Goal: Information Seeking & Learning: Learn about a topic

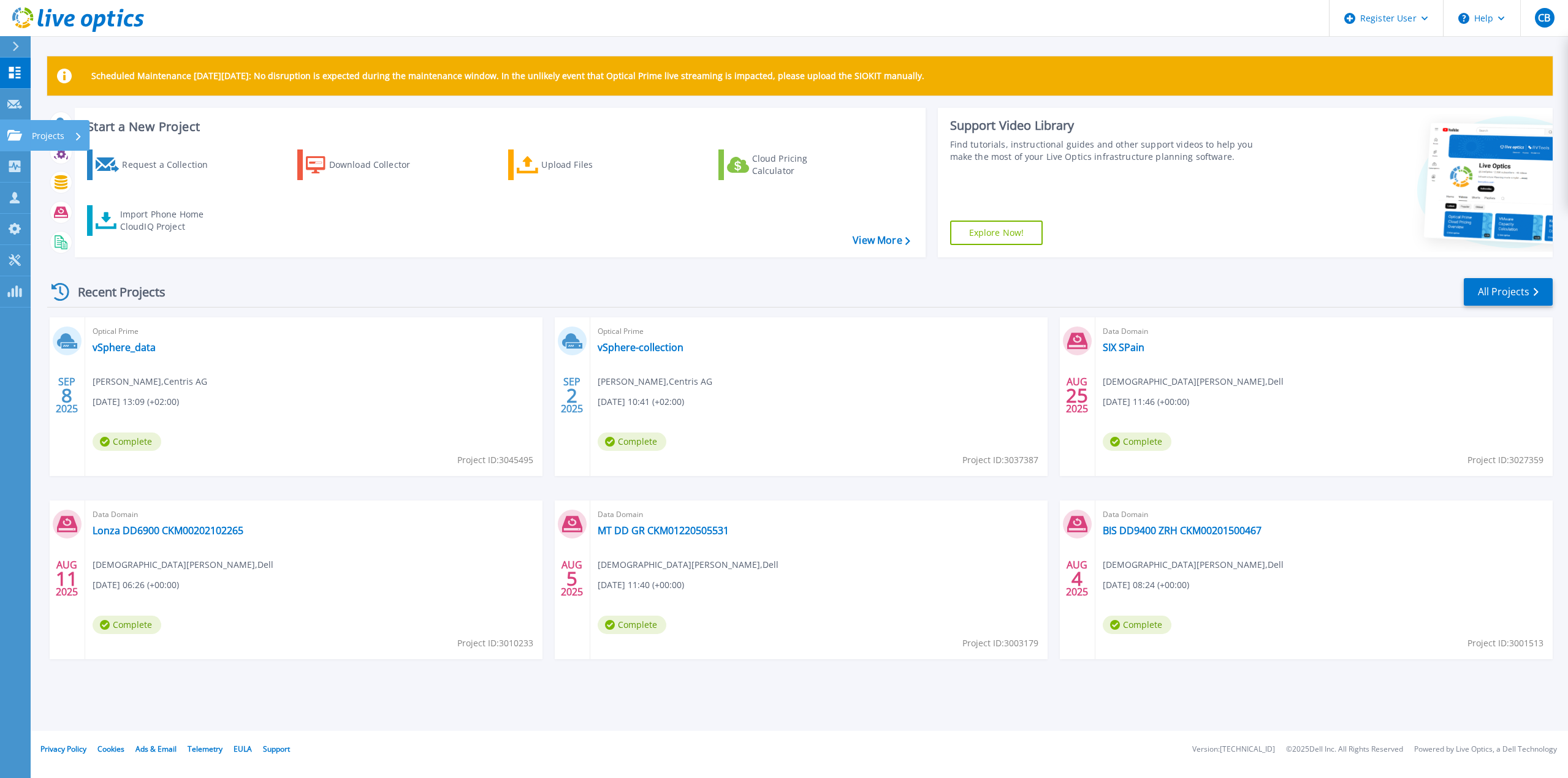
click at [12, 127] on link "Projects Projects" at bounding box center [15, 135] width 31 height 31
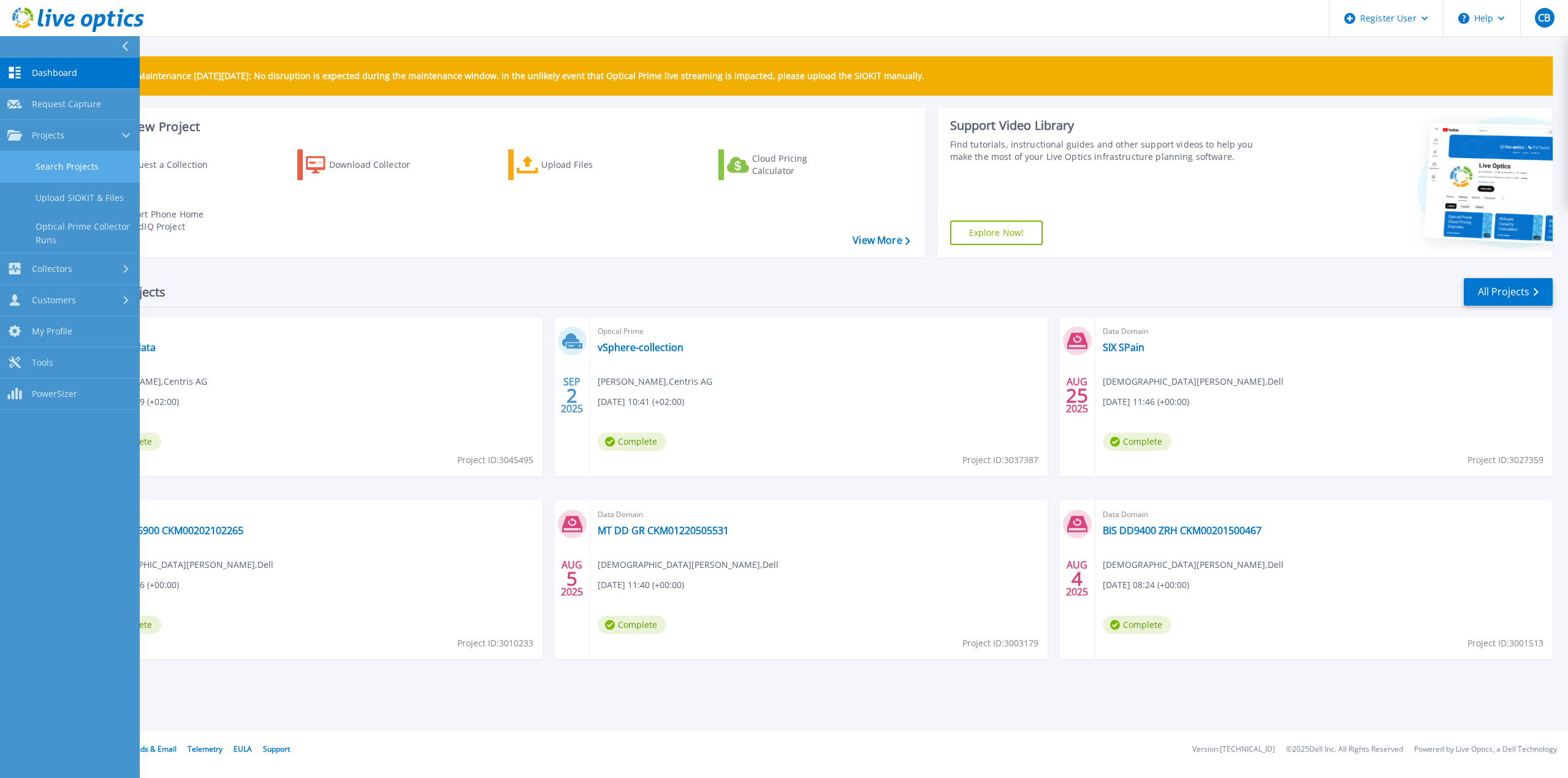
click at [69, 161] on link "Search Projects" at bounding box center [70, 166] width 139 height 31
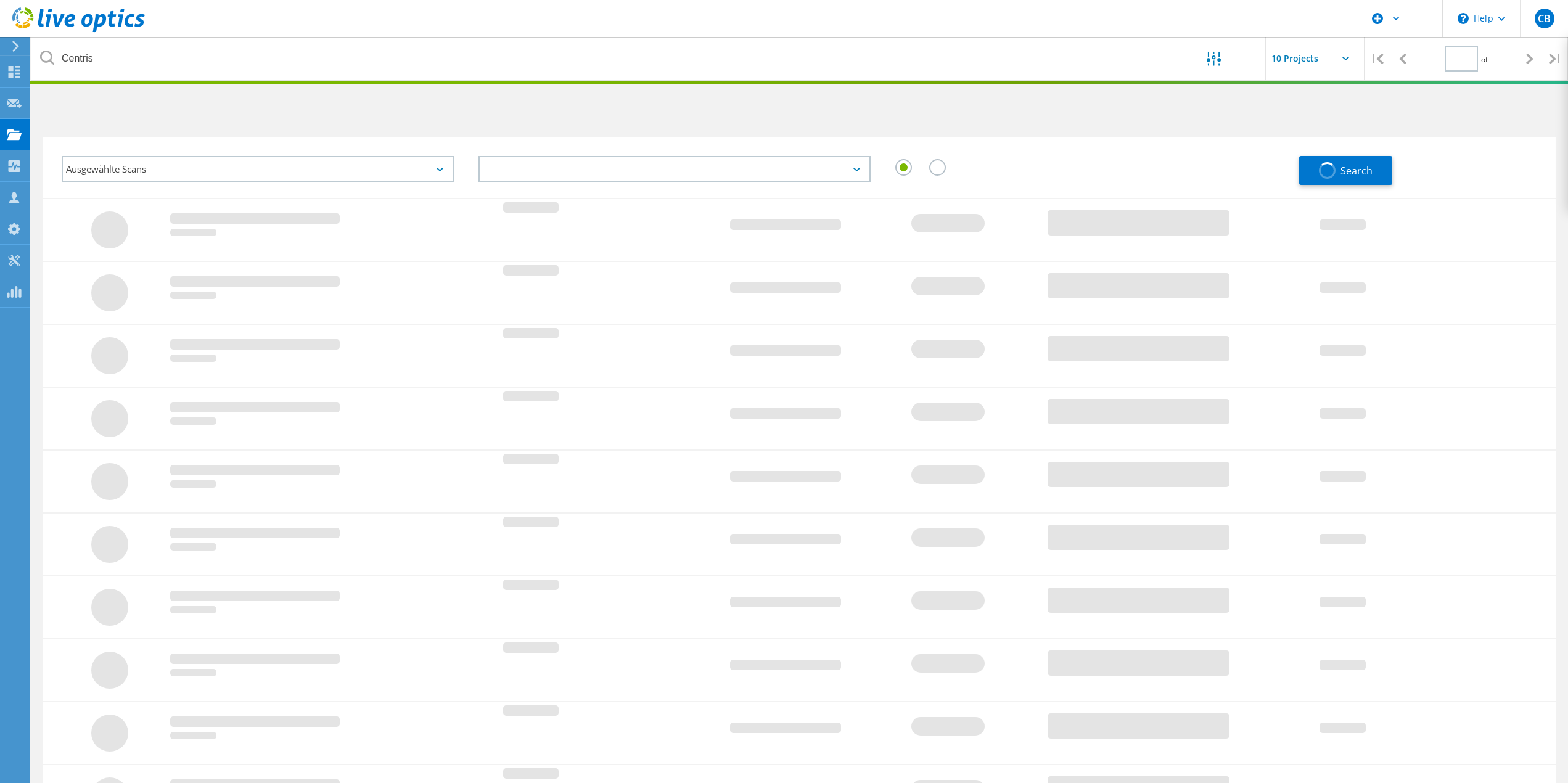
type input "1"
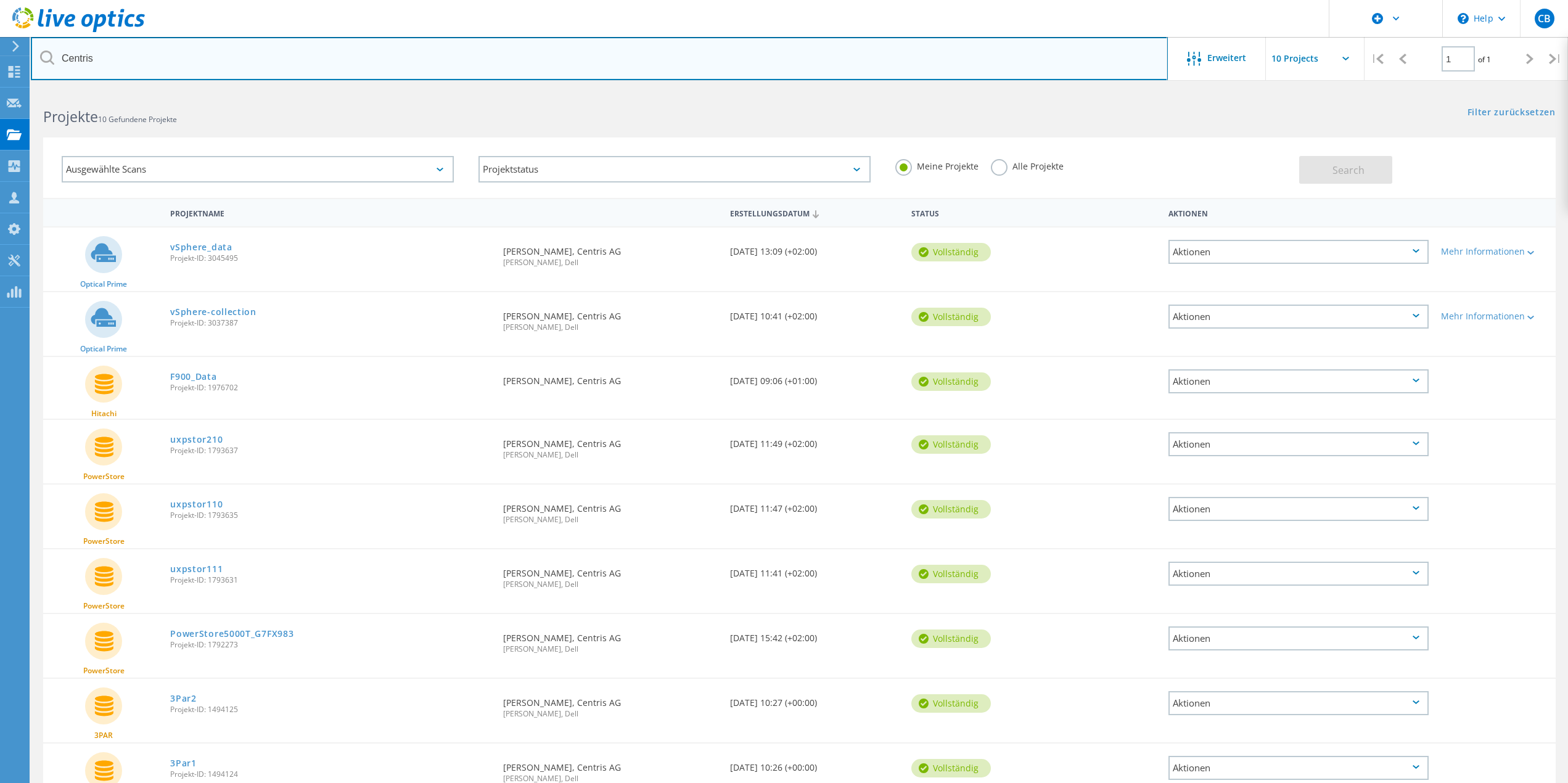
click at [176, 73] on input "Centris" at bounding box center [599, 58] width 1137 height 43
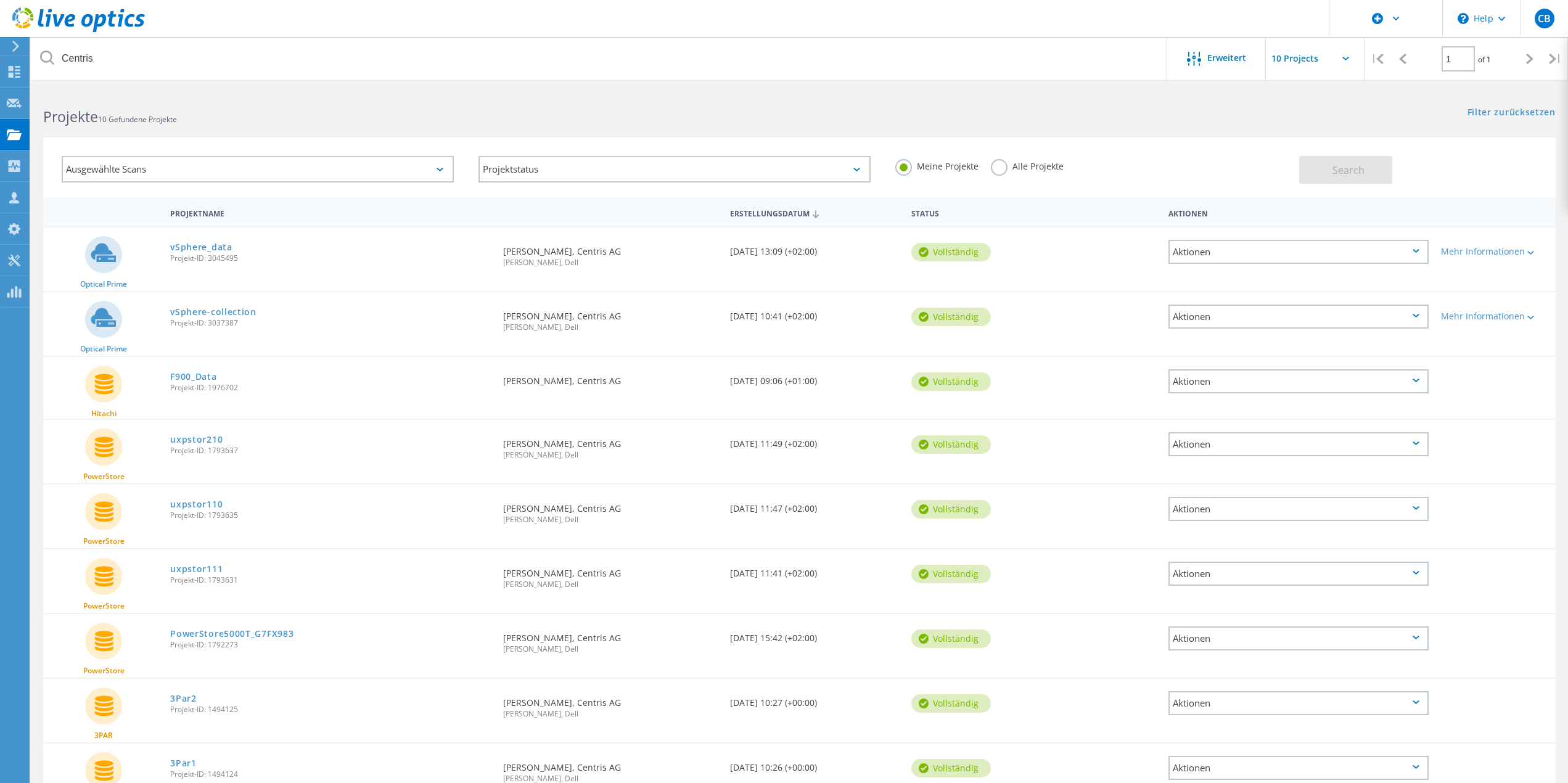
click at [1021, 161] on label "Alle Projekte" at bounding box center [1027, 165] width 73 height 12
click at [0, 0] on input "Alle Projekte" at bounding box center [0, 0] width 0 height 0
click at [1354, 168] on span "Search" at bounding box center [1349, 170] width 32 height 14
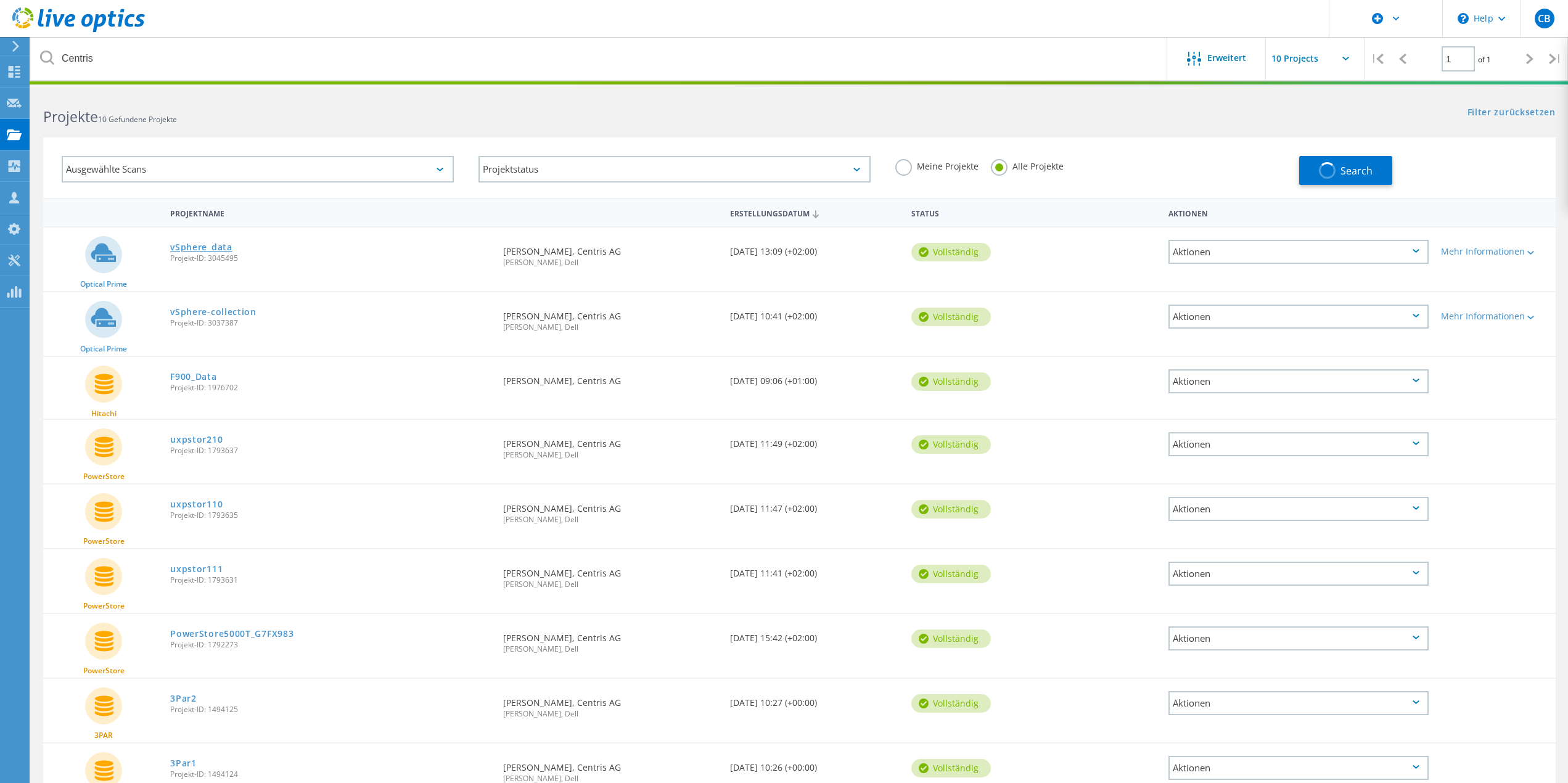
click at [214, 249] on link "vSphere_data" at bounding box center [201, 247] width 61 height 9
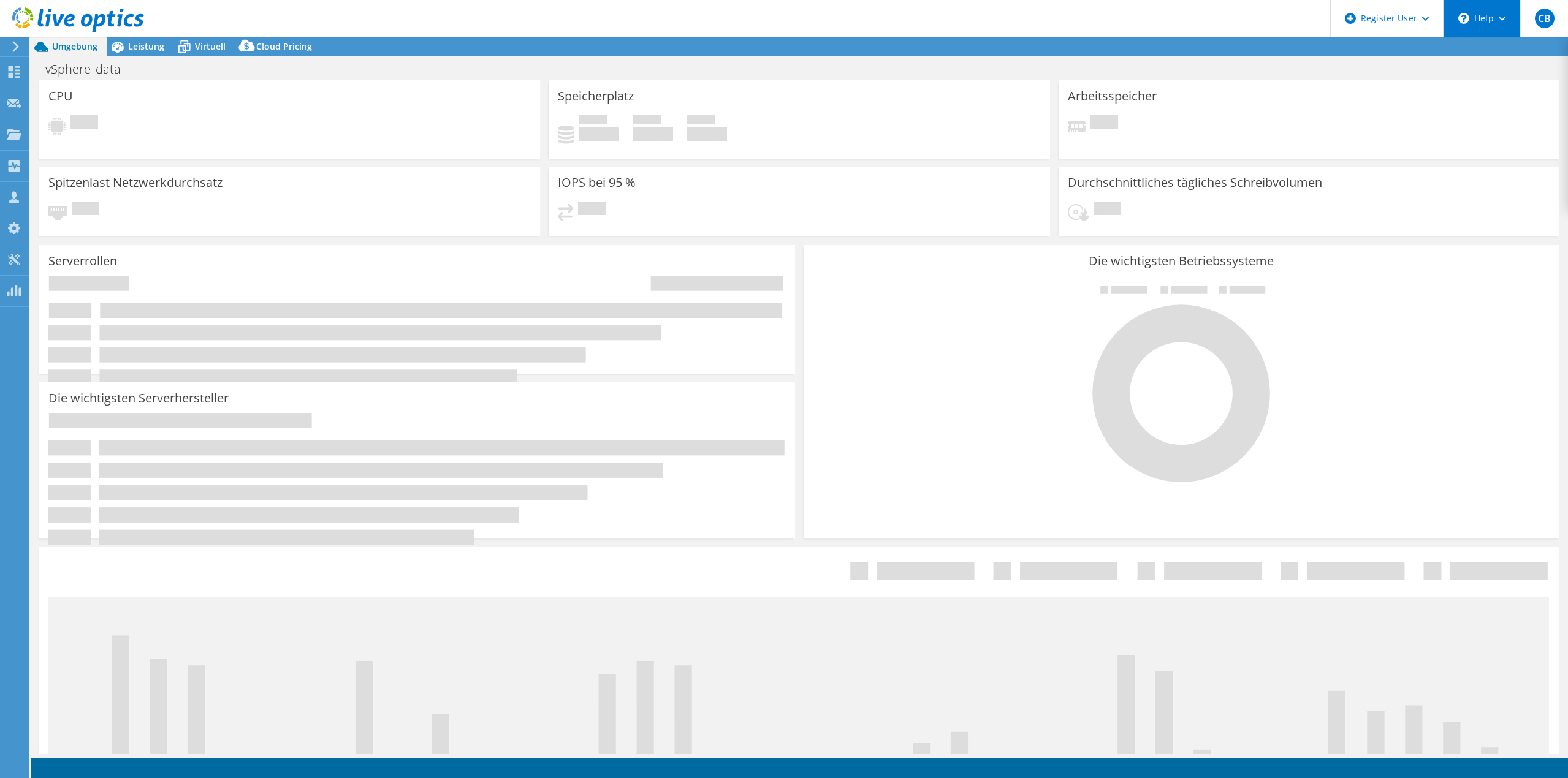
select select "USD"
select select "EUFrankfurt"
select select "CHF"
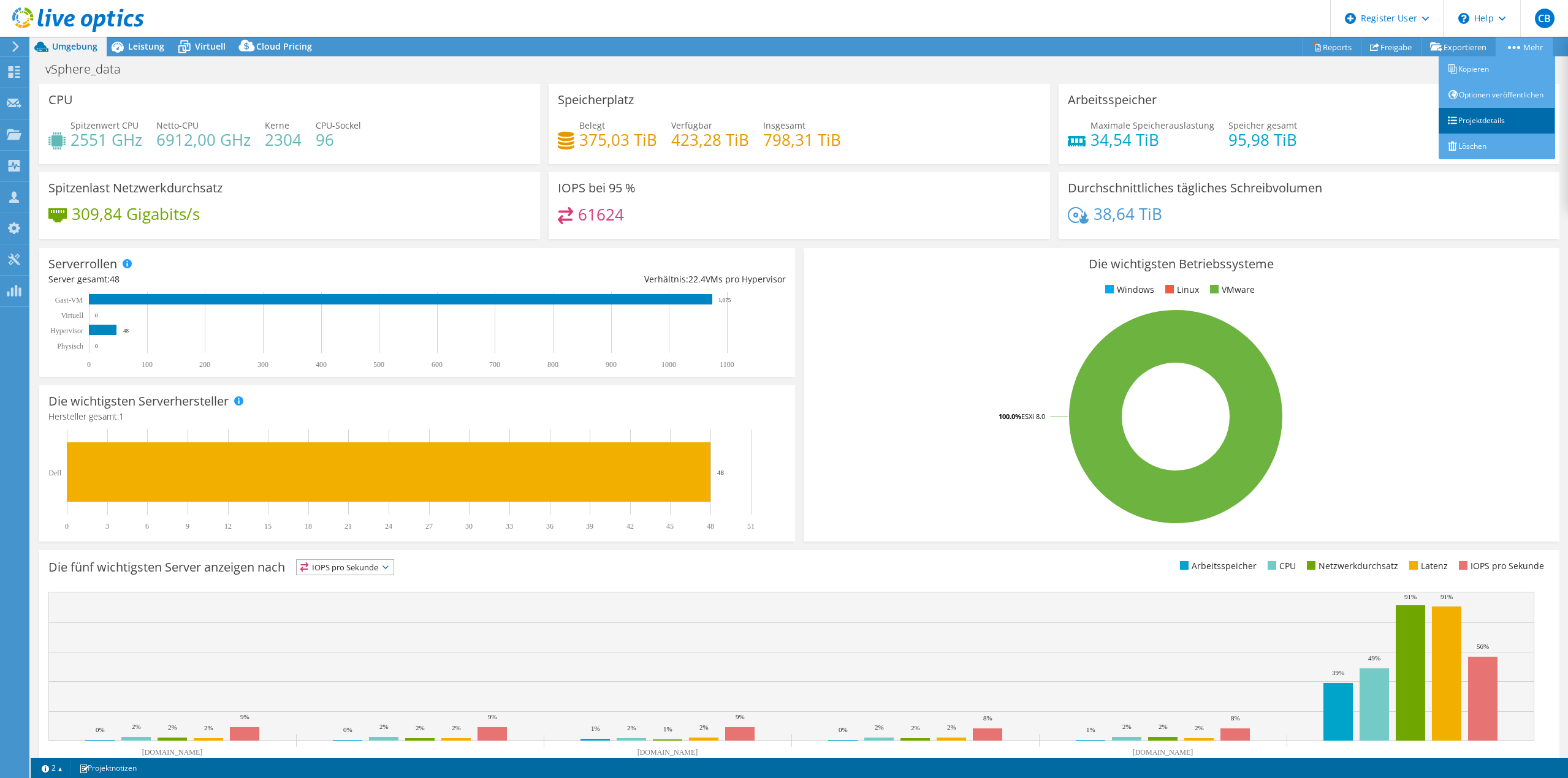
click at [1479, 129] on link "Projektdetails" at bounding box center [1497, 120] width 116 height 26
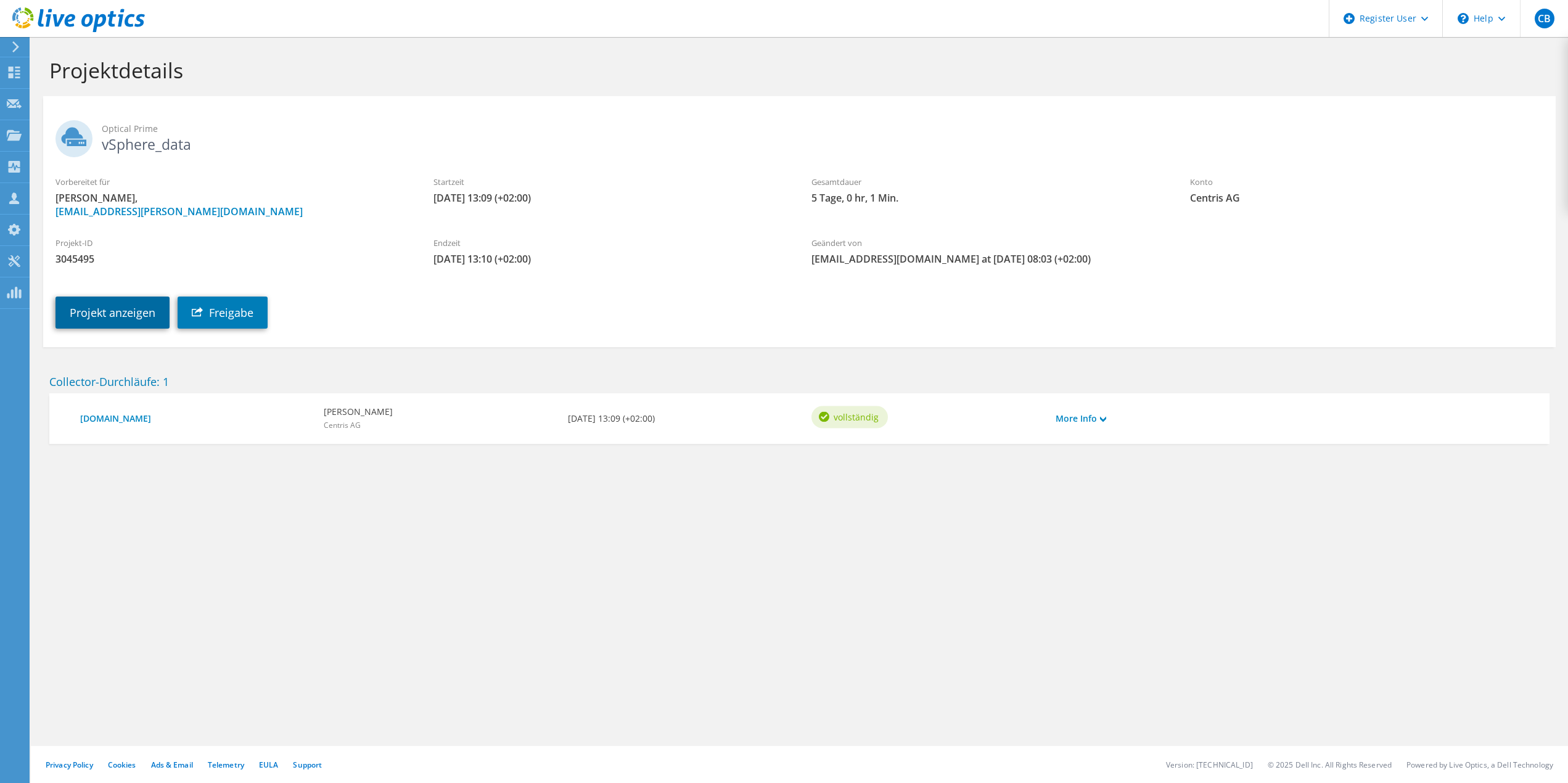
click at [133, 319] on link "Projekt anzeigen" at bounding box center [112, 312] width 114 height 32
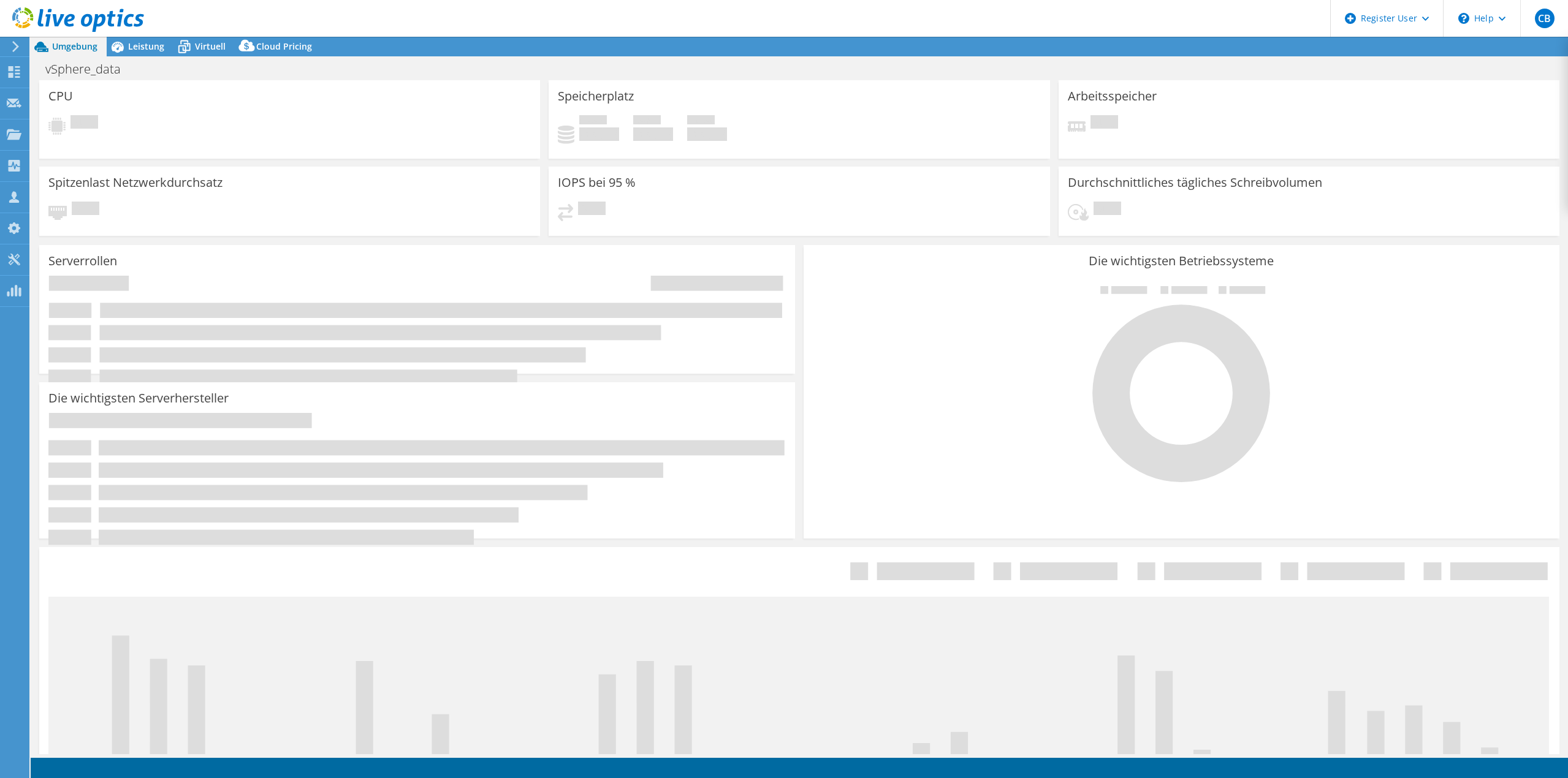
select select "EUFrankfurt"
select select "CHF"
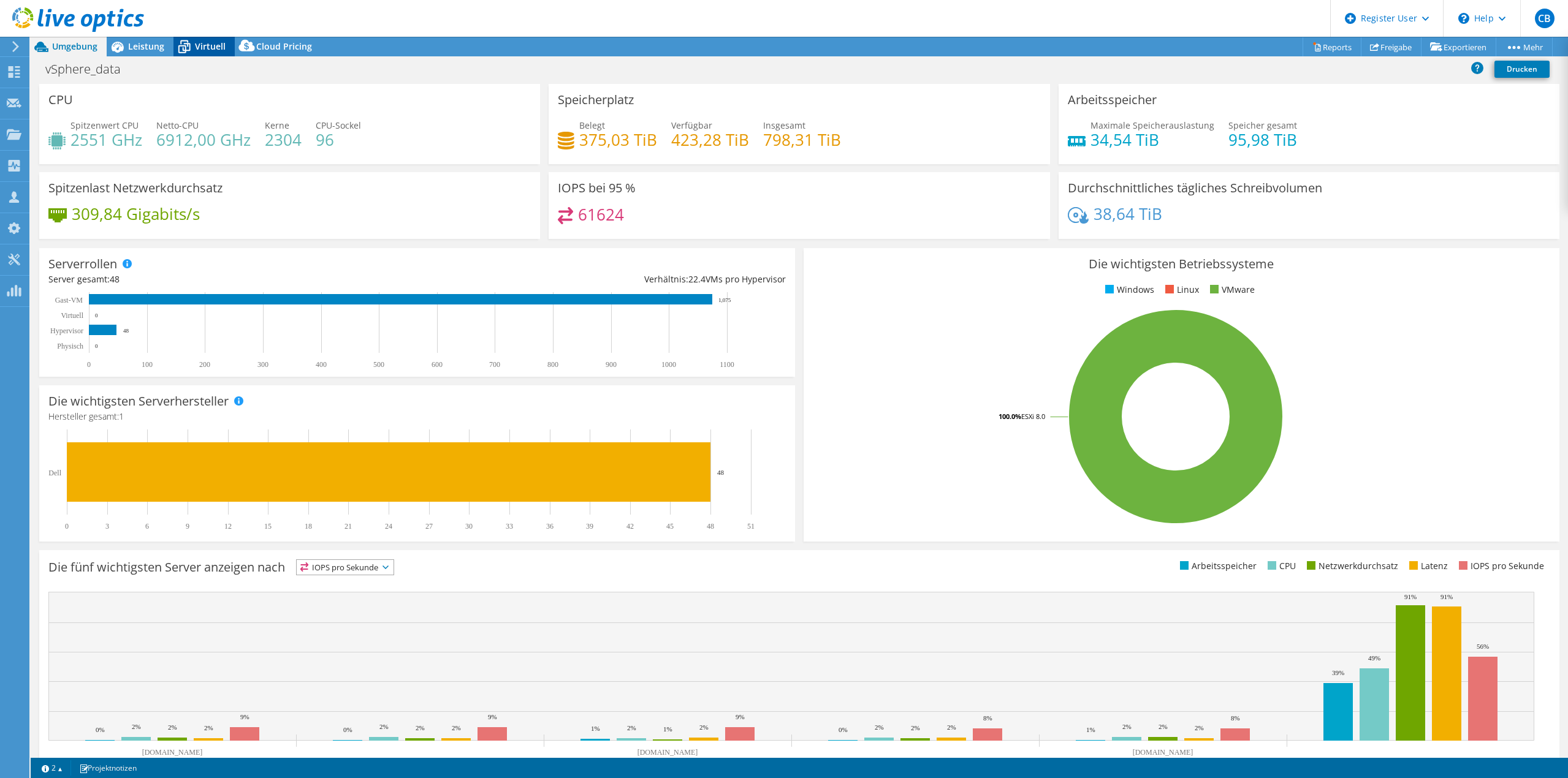
click at [202, 44] on span "Virtuell" at bounding box center [210, 46] width 31 height 12
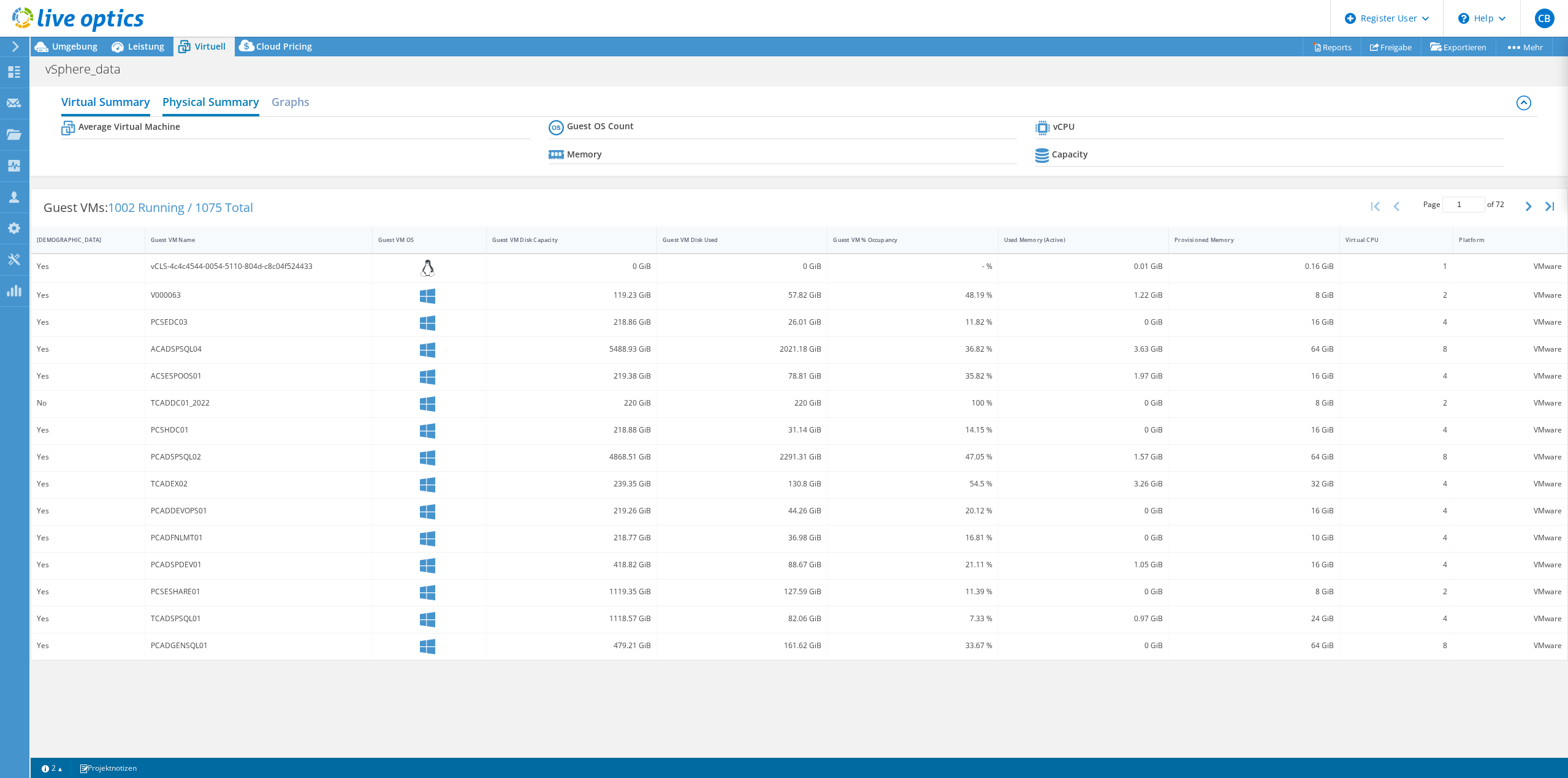
click at [197, 97] on h2 "Physical Summary" at bounding box center [211, 103] width 97 height 27
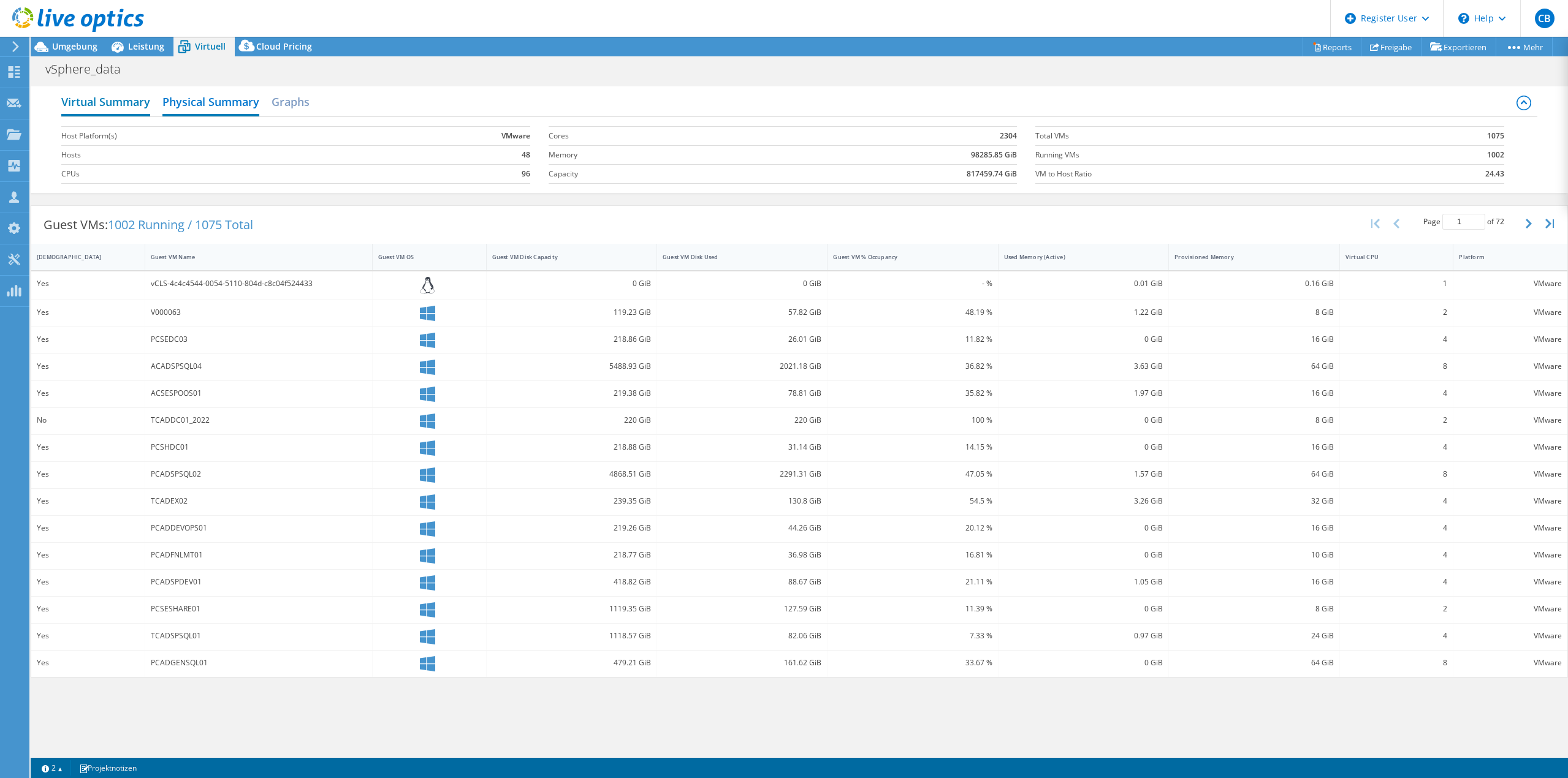
click at [120, 104] on h2 "Virtual Summary" at bounding box center [105, 103] width 89 height 27
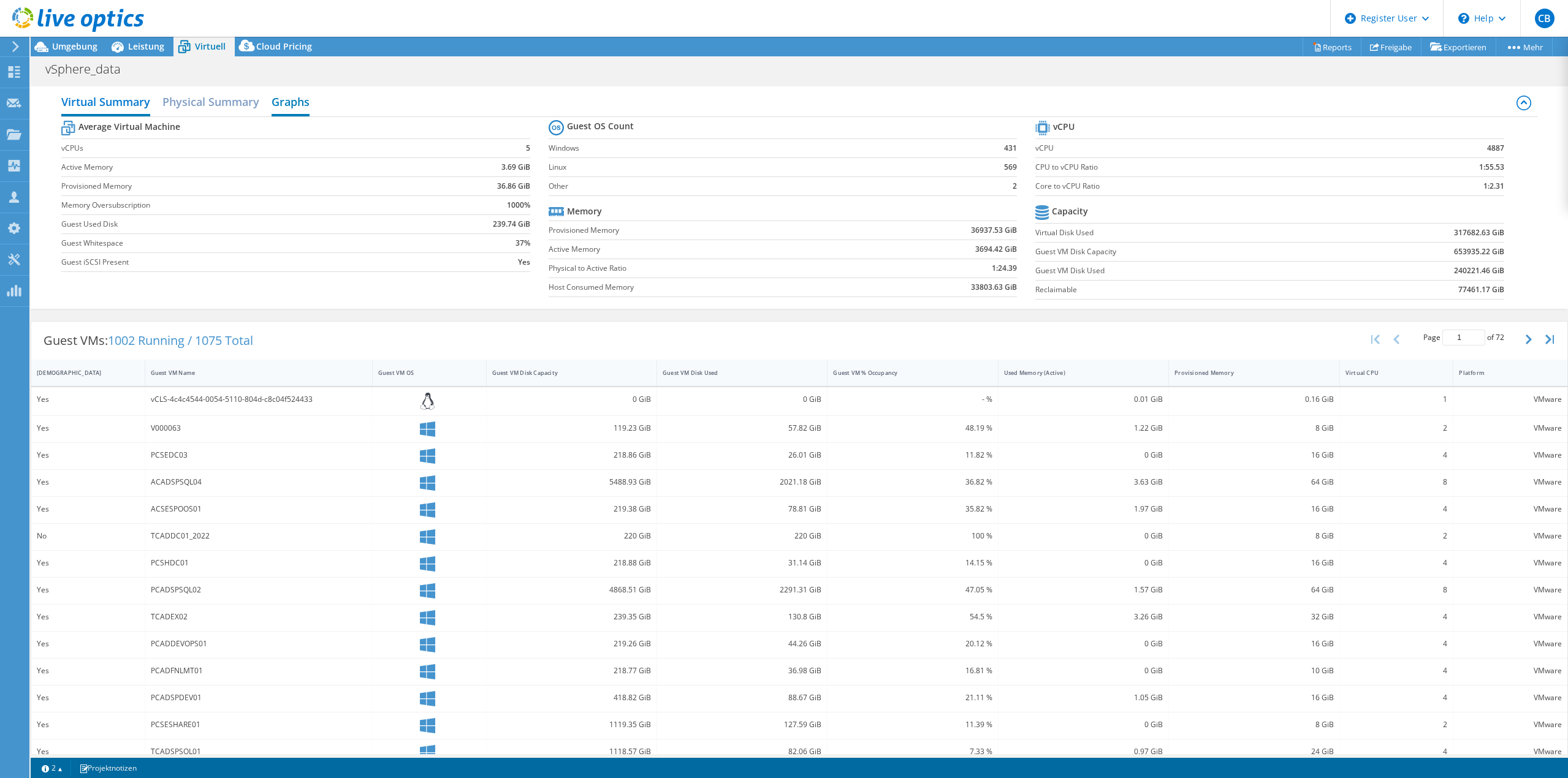
click at [275, 100] on h2 "Graphs" at bounding box center [291, 103] width 38 height 27
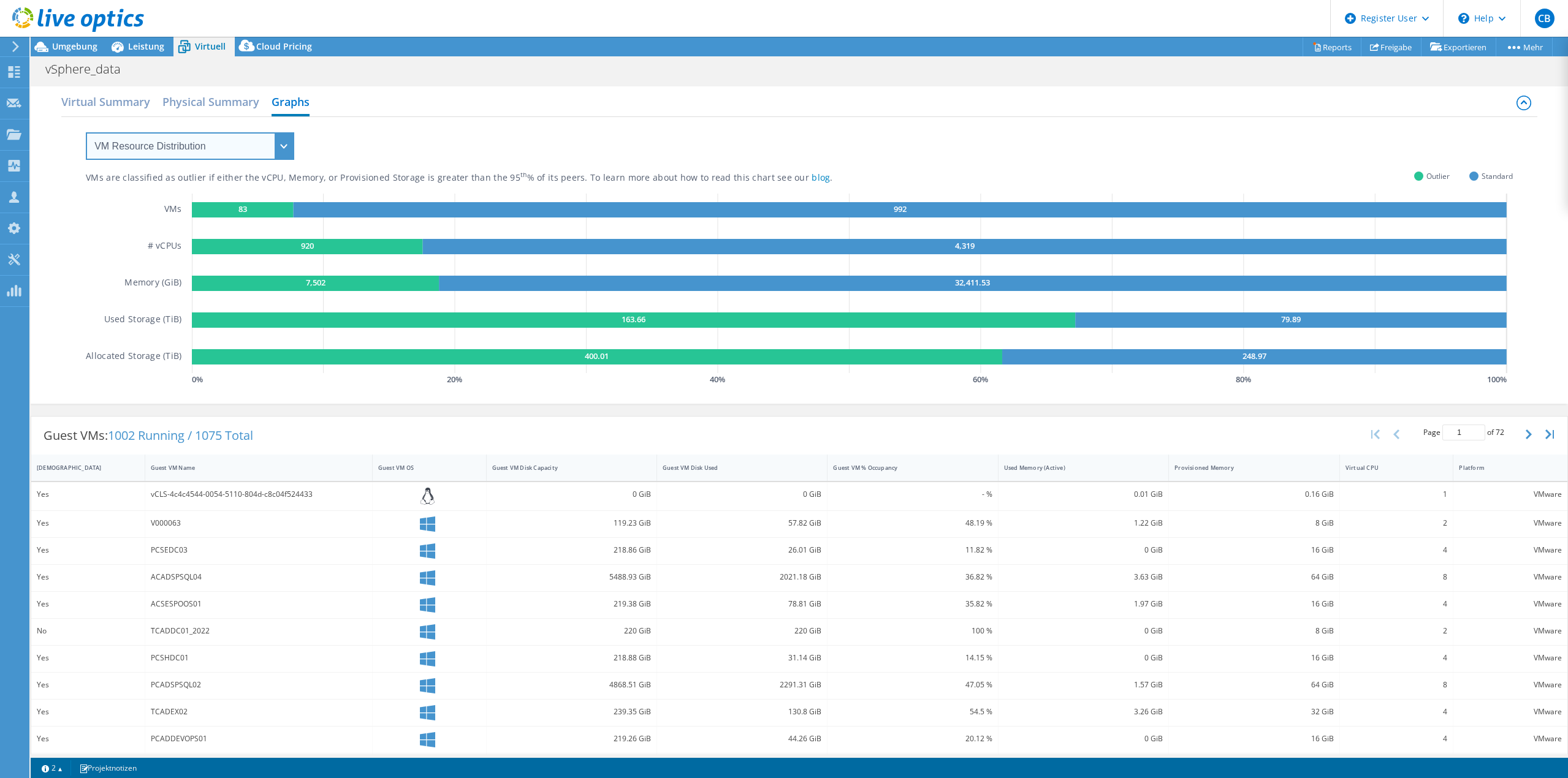
click at [284, 148] on select "VM Resource Distribution Provisioning Contrast Over Provisioning" at bounding box center [189, 146] width 208 height 28
select select "Over Provisioning"
click at [86, 132] on select "VM Resource Distribution Provisioning Contrast Over Provisioning" at bounding box center [189, 146] width 208 height 28
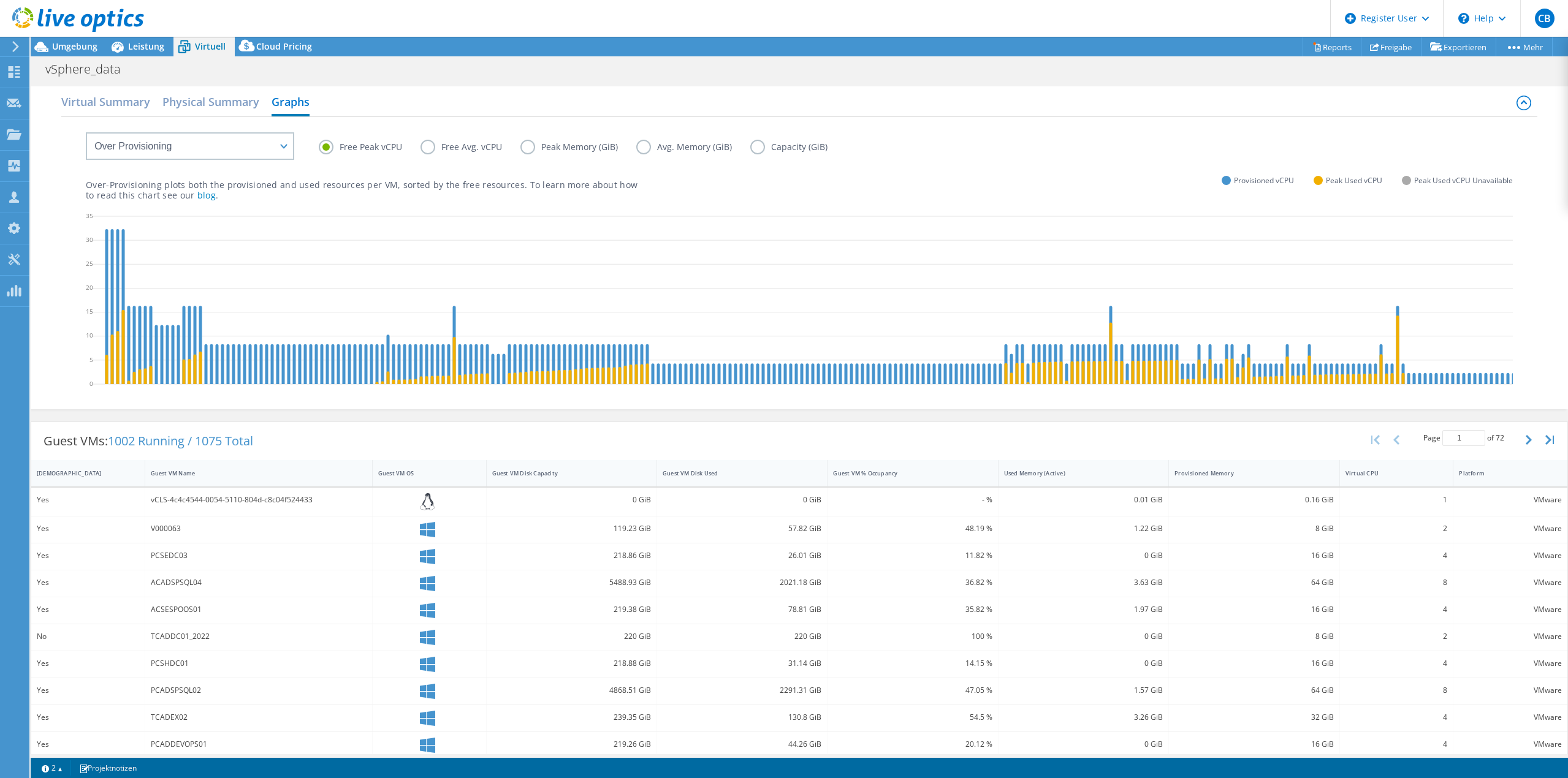
click at [535, 144] on label "Peak Memory (GiB)" at bounding box center [578, 146] width 116 height 15
click at [0, 0] on input "Peak Memory (GiB)" at bounding box center [0, 0] width 0 height 0
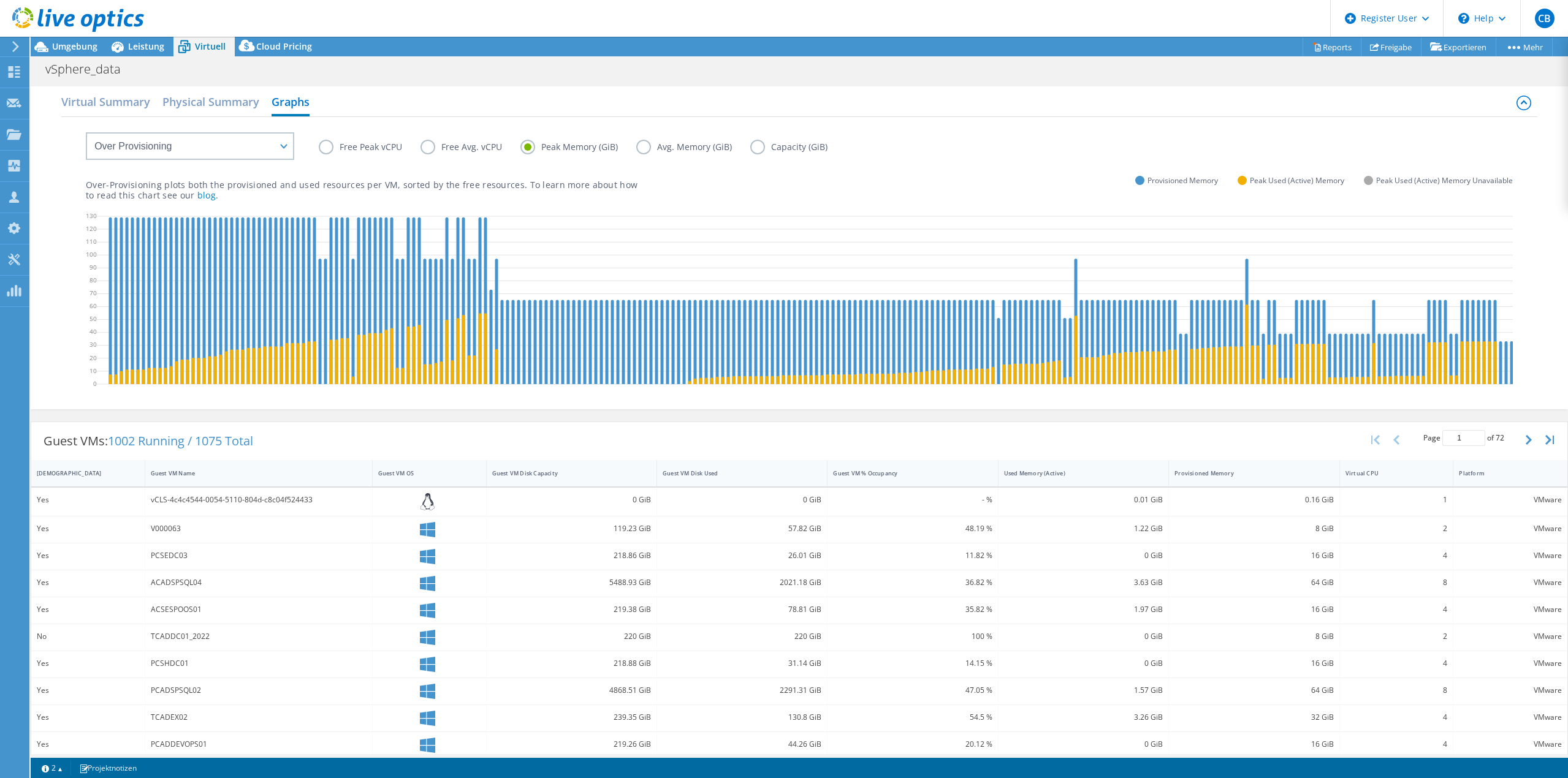
click at [648, 150] on label "Avg. Memory (GiB)" at bounding box center [693, 146] width 114 height 15
click at [0, 0] on input "Avg. Memory (GiB)" at bounding box center [0, 0] width 0 height 0
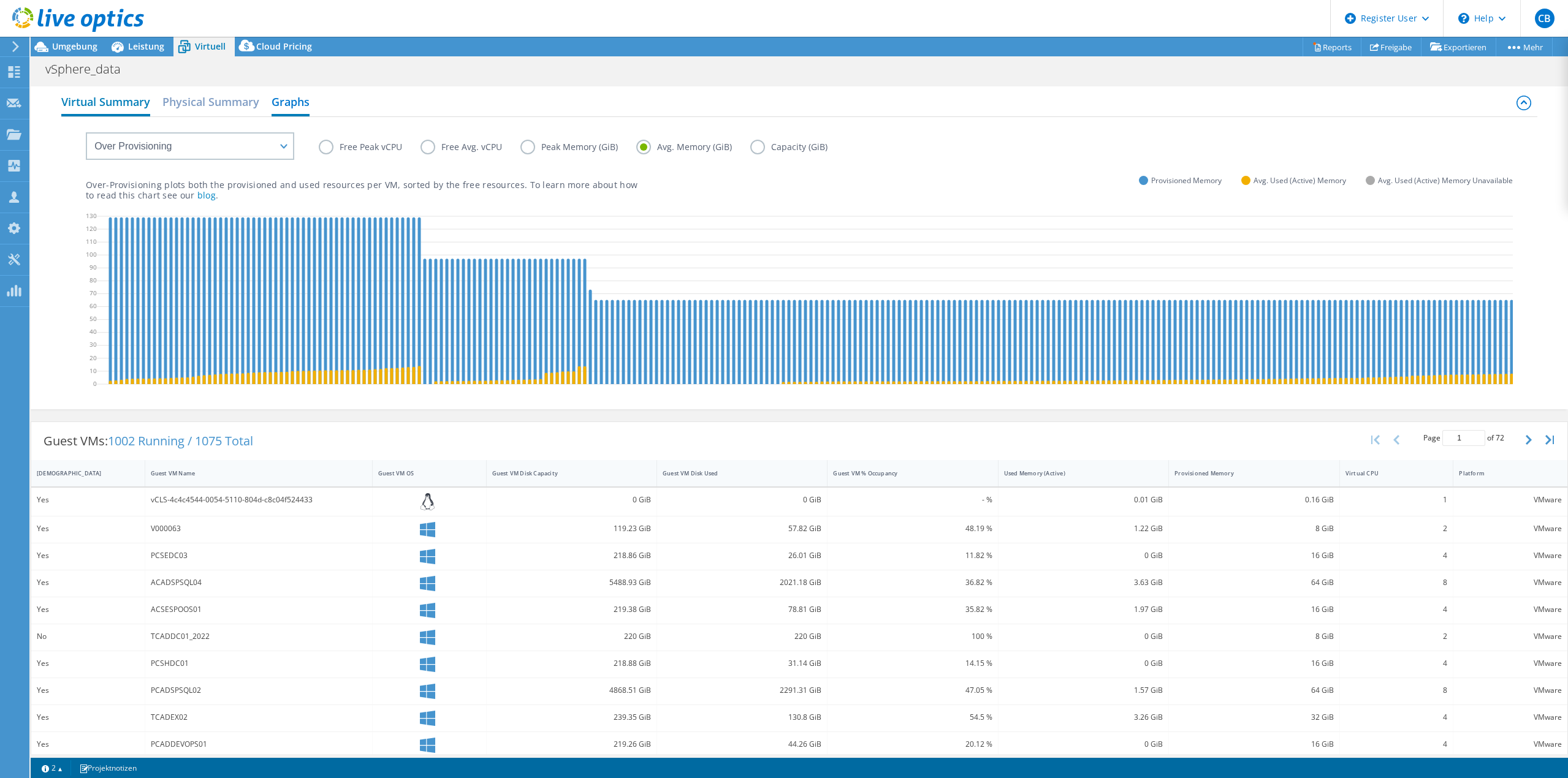
click at [82, 104] on h2 "Virtual Summary" at bounding box center [105, 103] width 89 height 27
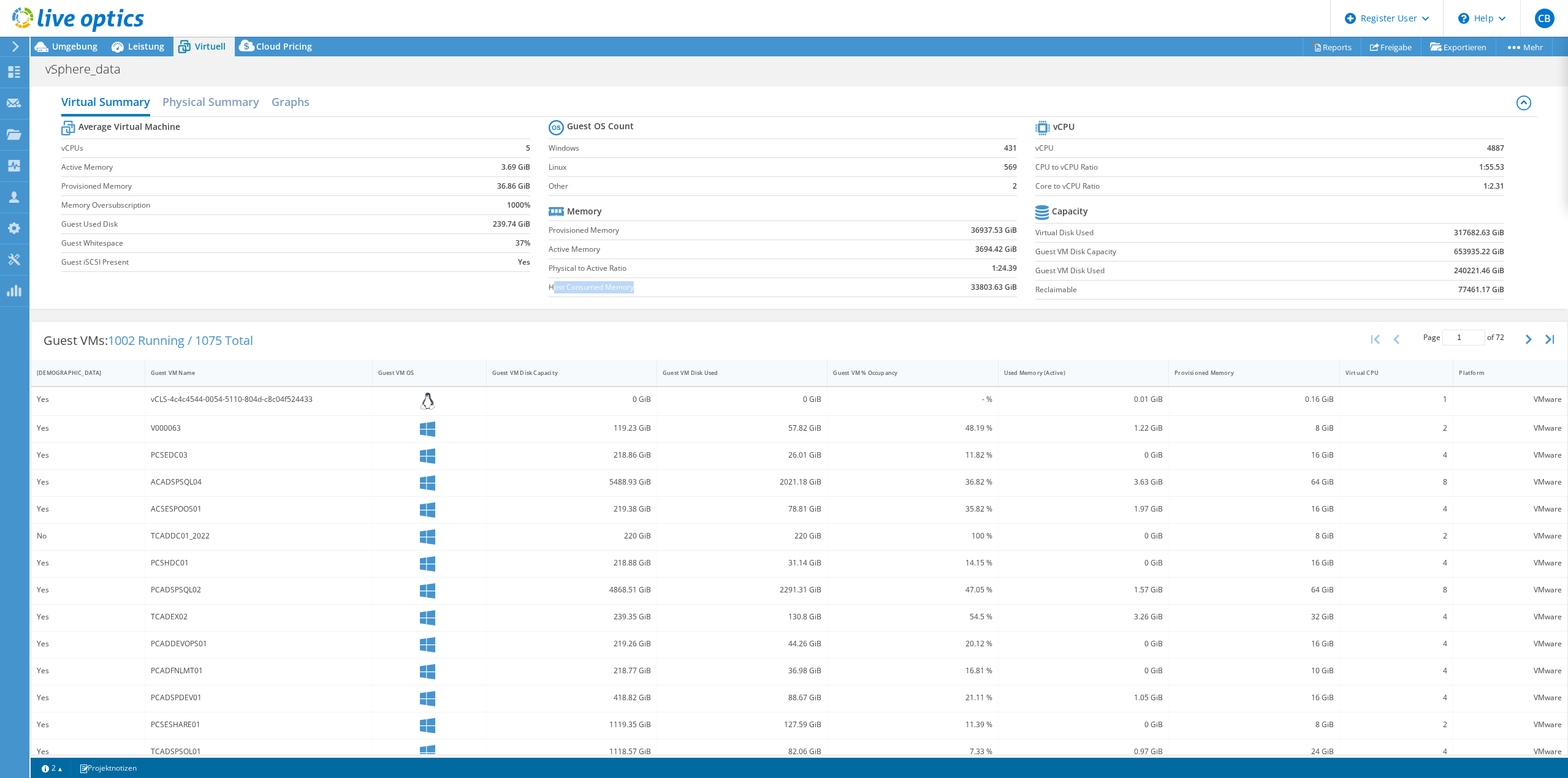
drag, startPoint x: 558, startPoint y: 283, endPoint x: 632, endPoint y: 285, distance: 74.0
click at [632, 285] on label "Host Consumed Memory" at bounding box center [705, 287] width 312 height 12
click at [738, 241] on td "Active Memory" at bounding box center [705, 249] width 312 height 19
click at [207, 102] on h2 "Physical Summary" at bounding box center [211, 103] width 97 height 27
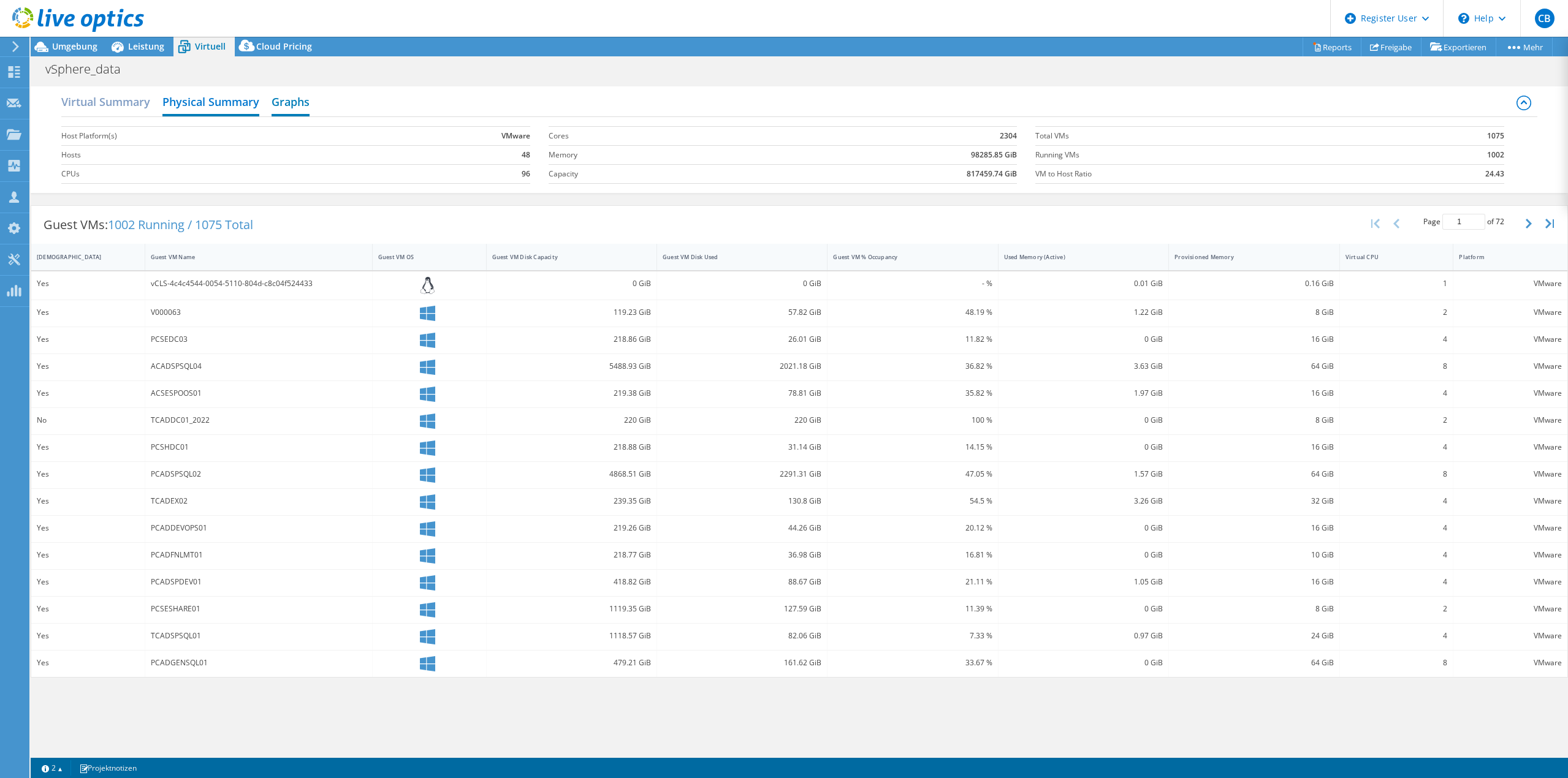
click at [295, 105] on h2 "Graphs" at bounding box center [291, 103] width 38 height 27
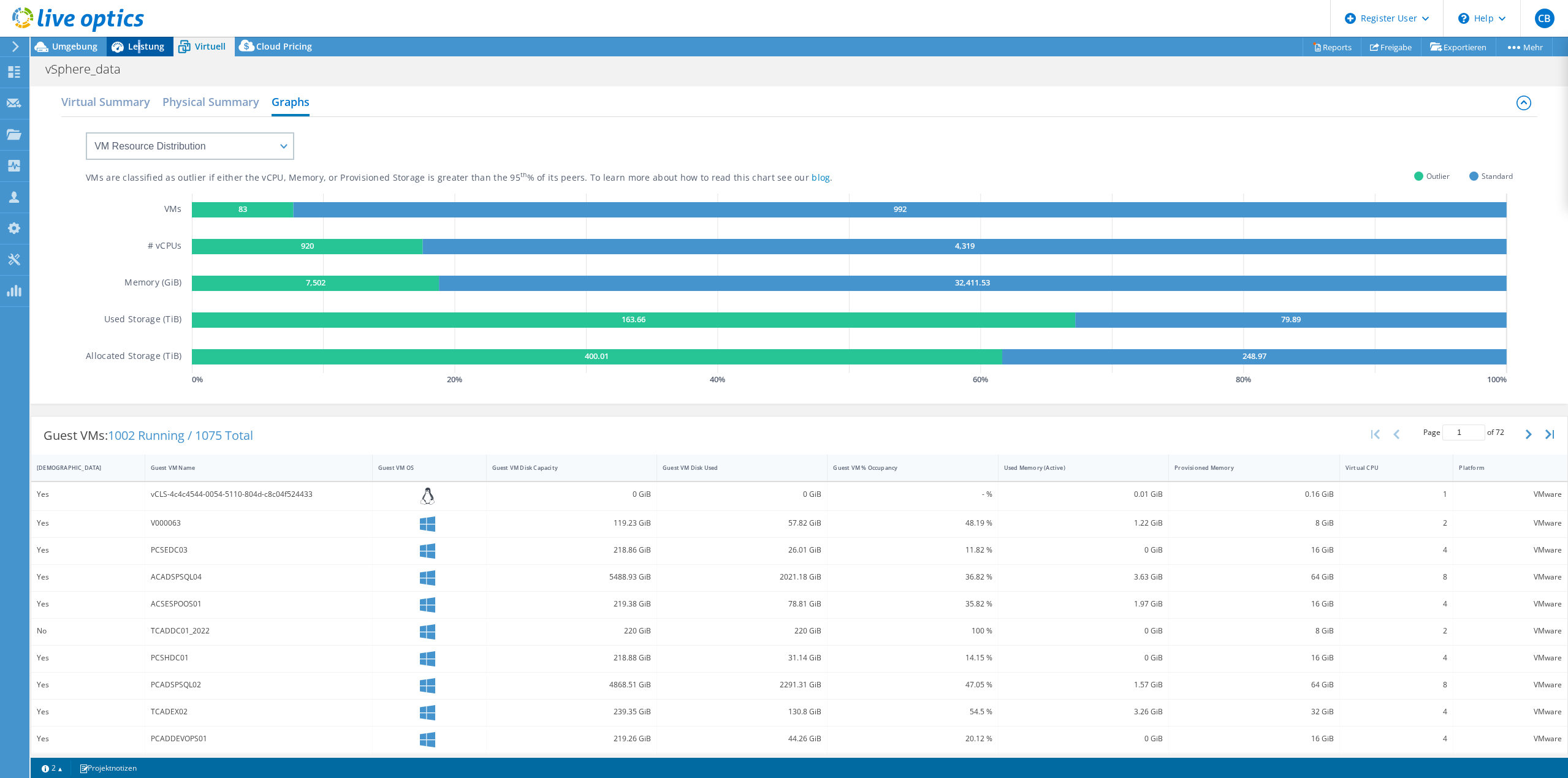
click at [139, 53] on div "Leistung" at bounding box center [140, 46] width 67 height 20
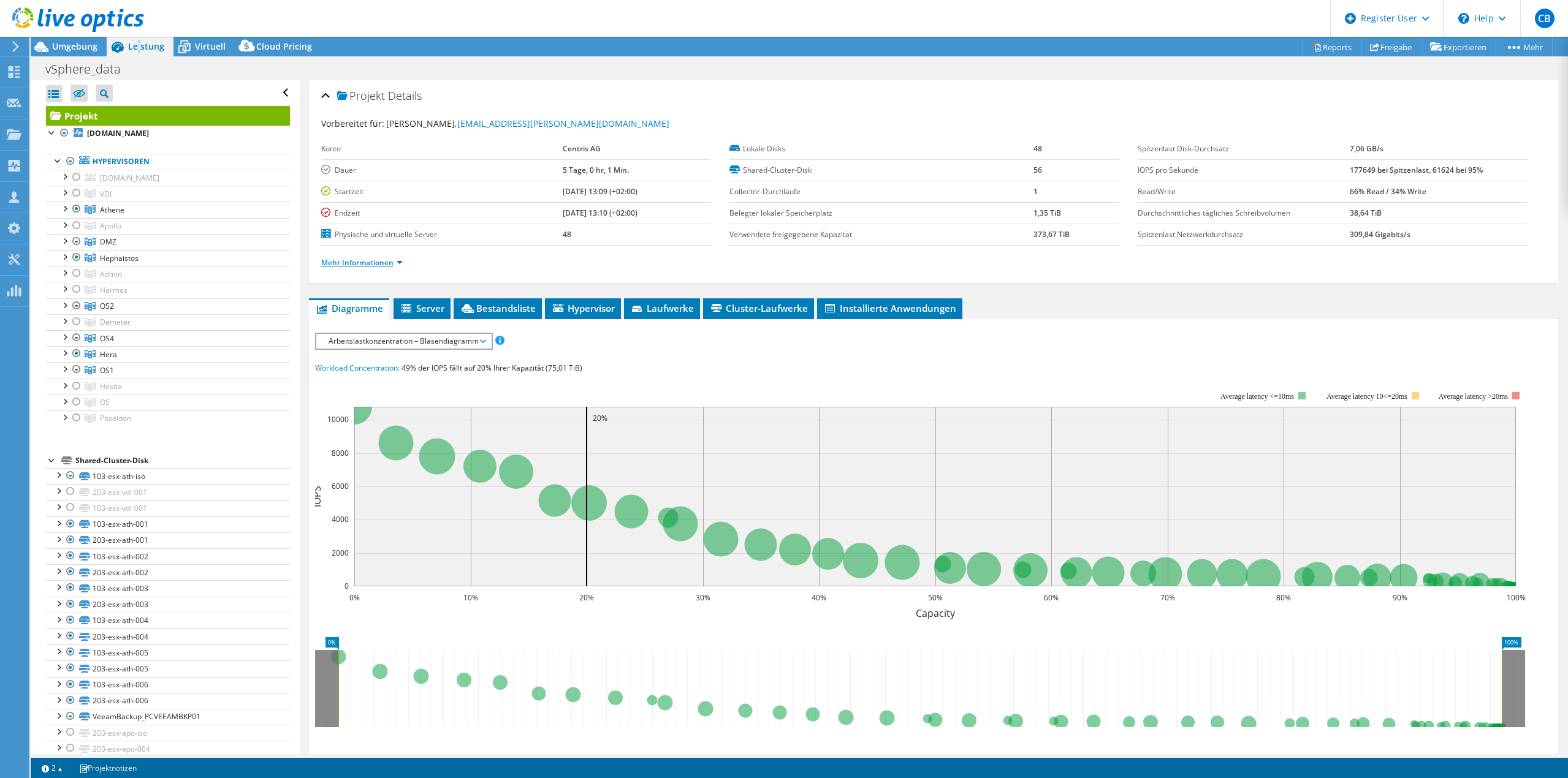
click at [362, 260] on link "Mehr Informationen" at bounding box center [362, 262] width 82 height 10
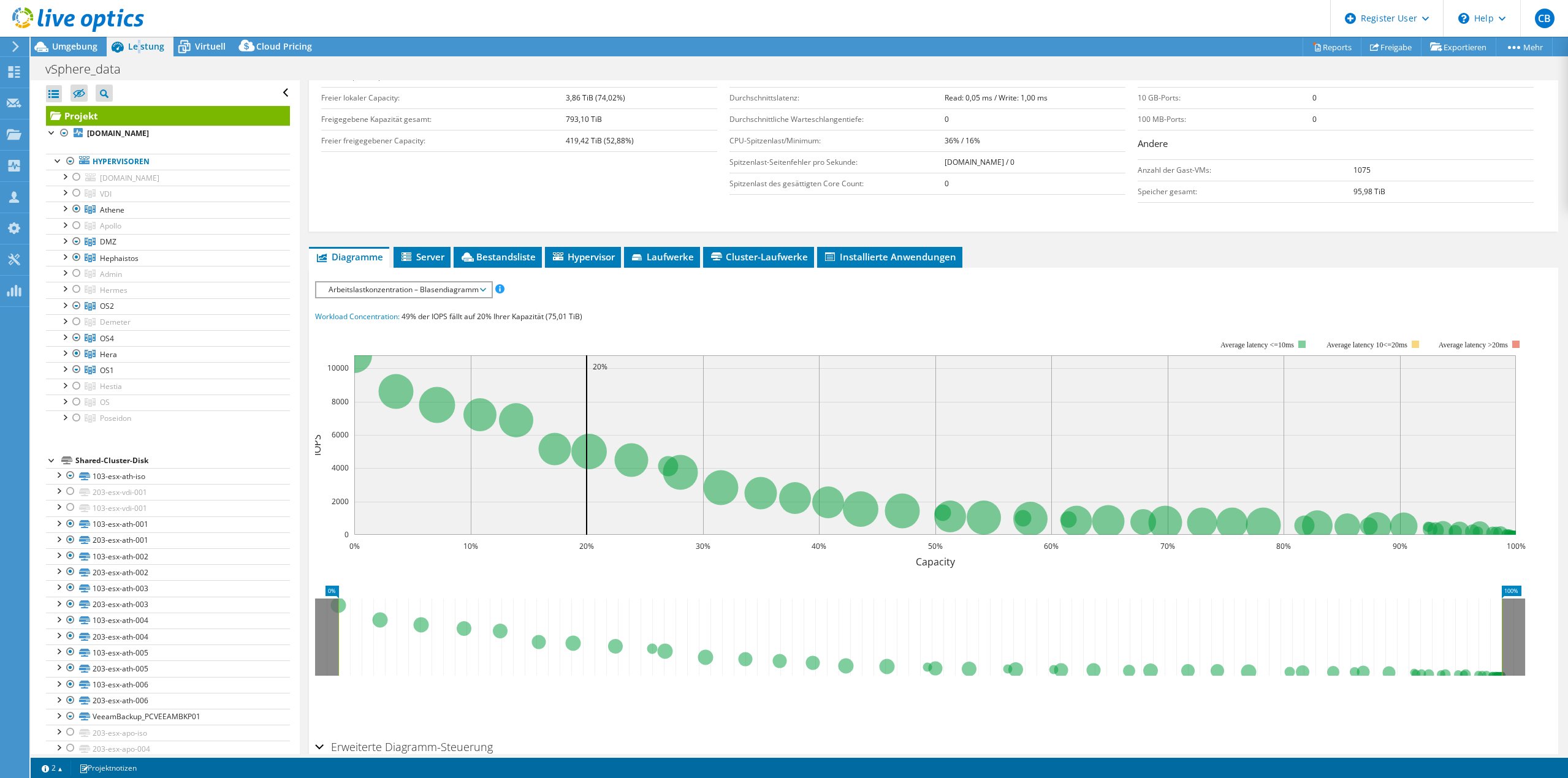
scroll to position [245, 0]
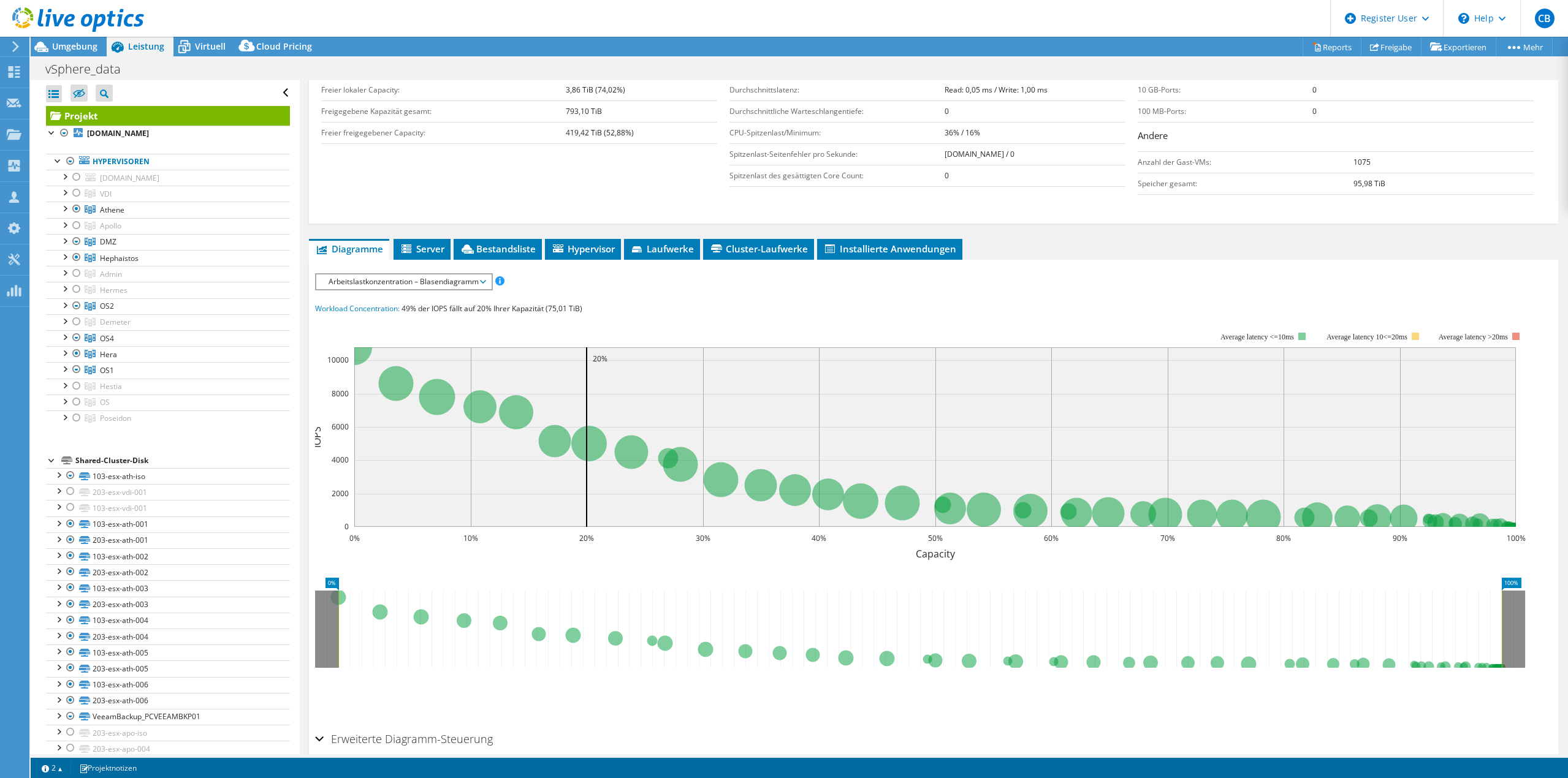
click at [429, 282] on span "Arbeitslastkonzentration – Blasendiagramm" at bounding box center [403, 282] width 162 height 15
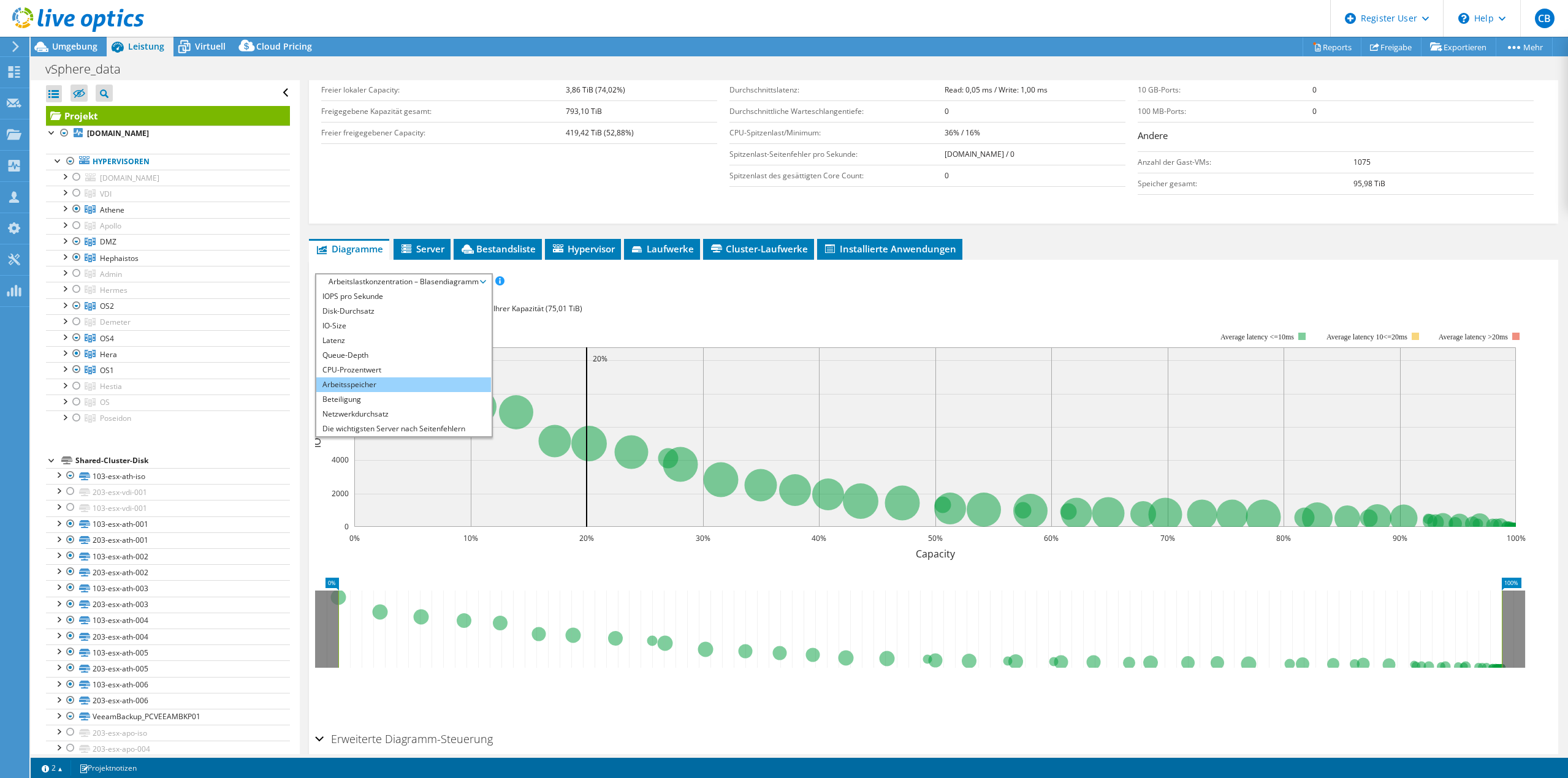
click at [371, 387] on li "Arbeitsspeicher" at bounding box center [403, 385] width 175 height 15
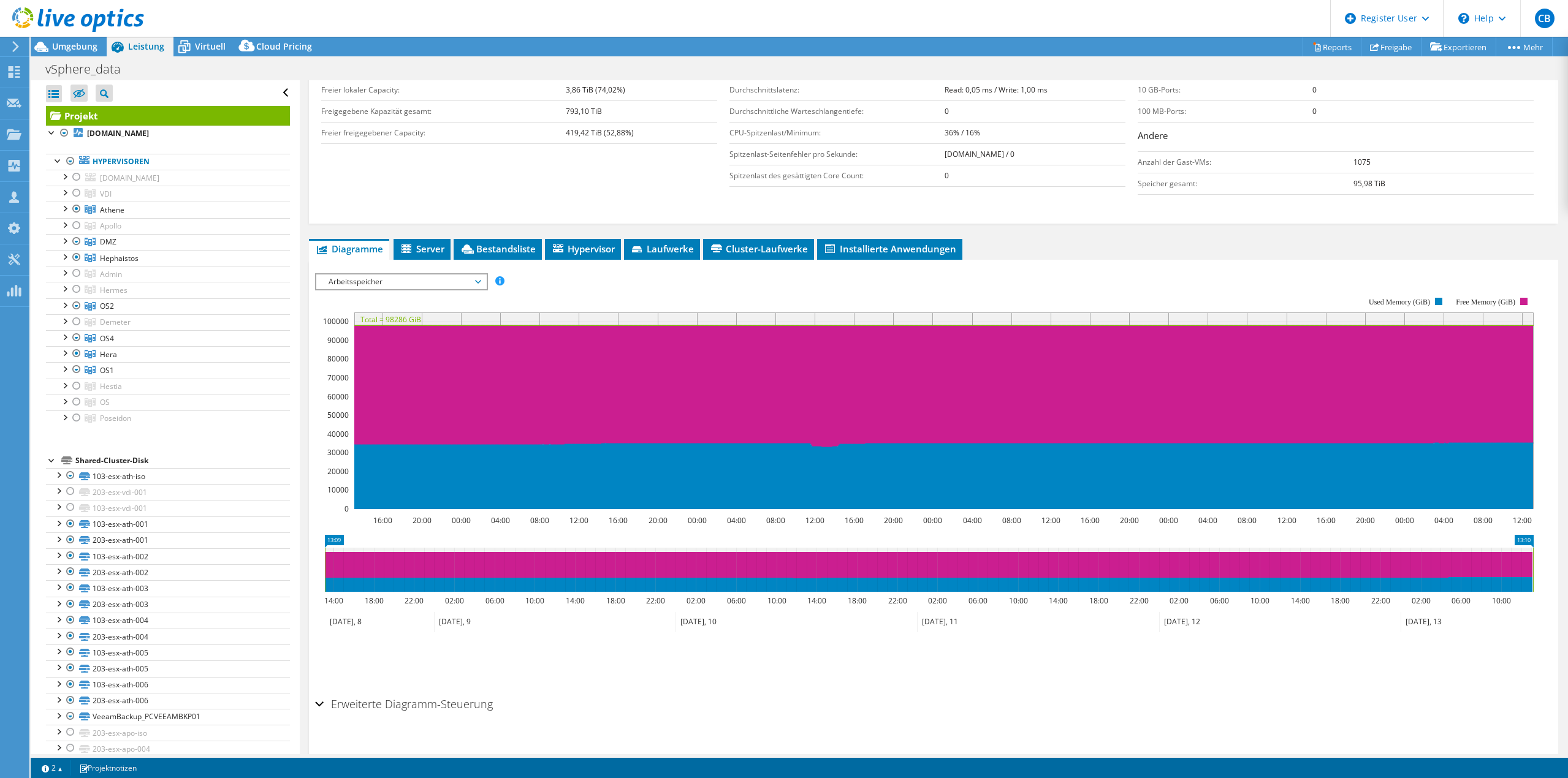
click at [391, 708] on h2 "Erweiterte Diagramm-Steuerung" at bounding box center [404, 704] width 177 height 25
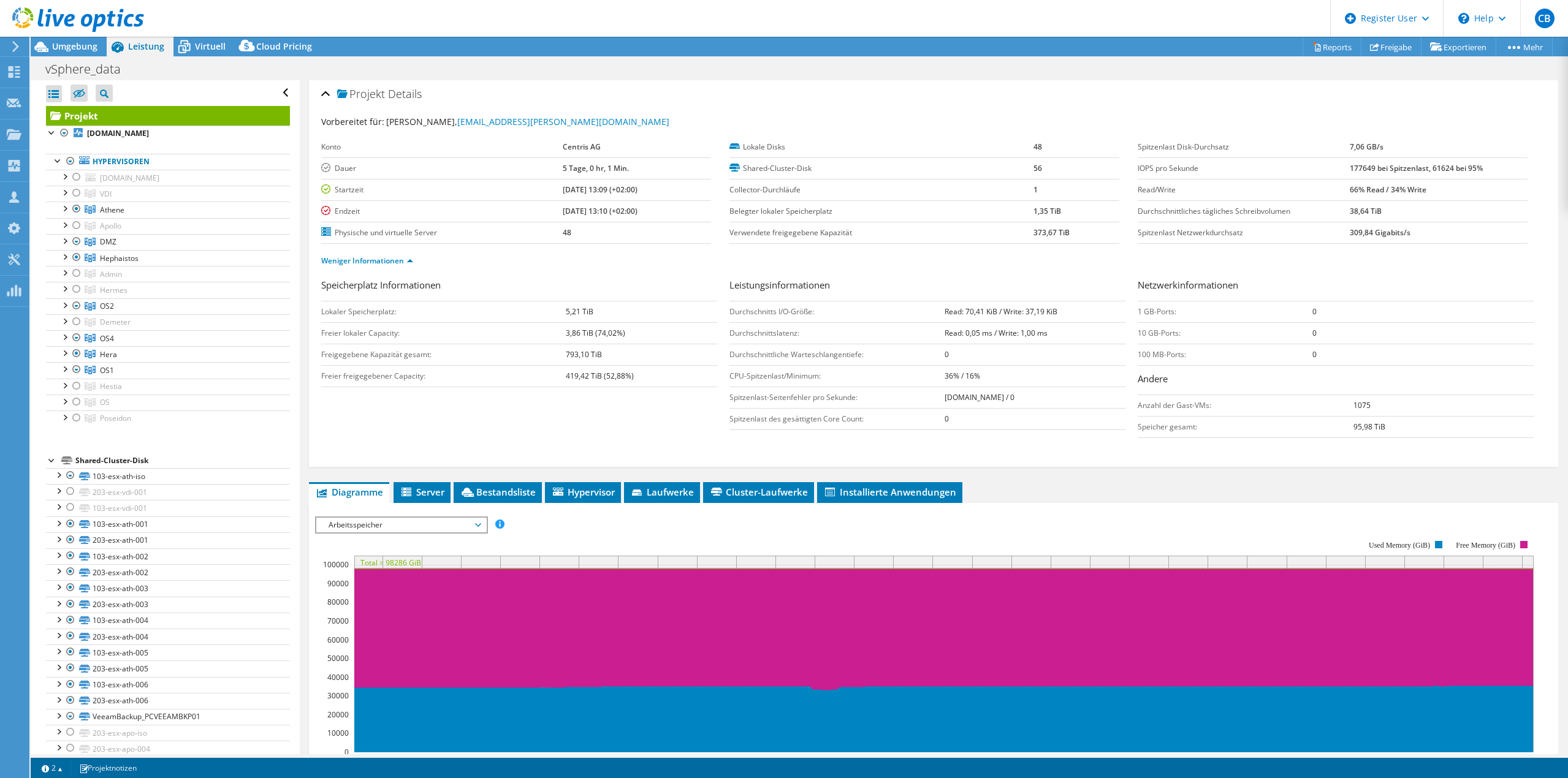
scroll to position [0, 0]
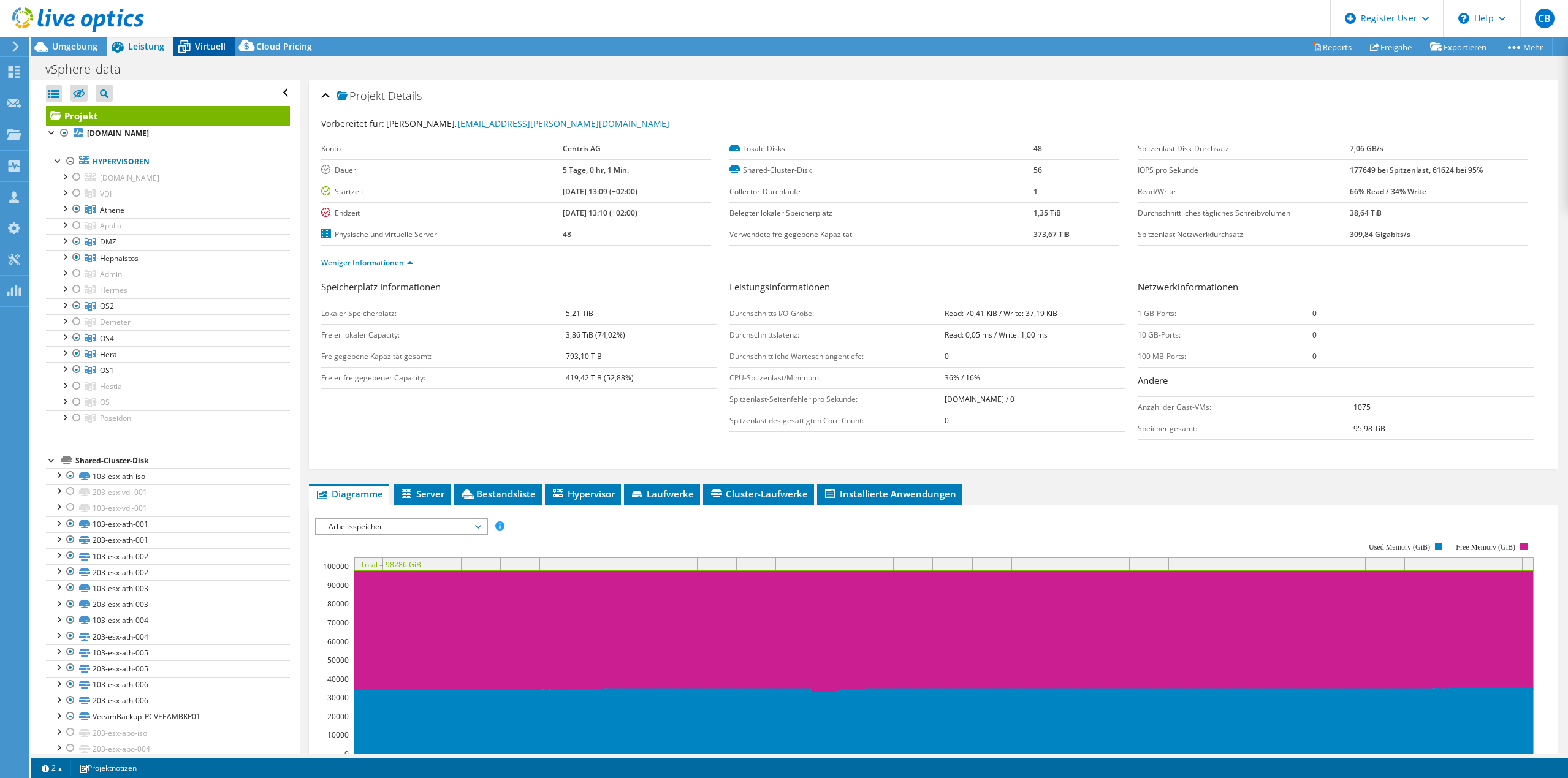
click at [206, 50] on span "Virtuell" at bounding box center [210, 46] width 31 height 12
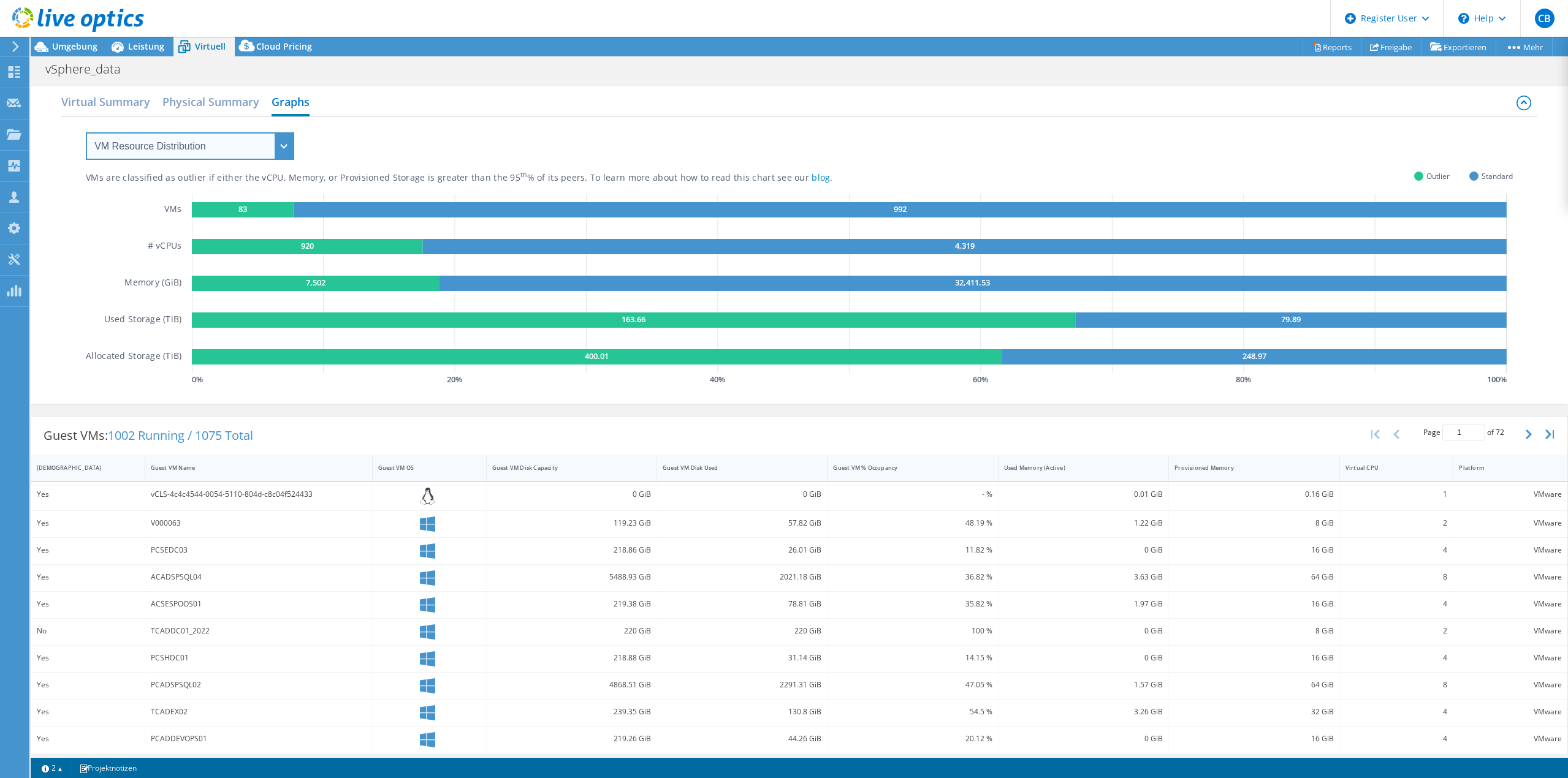
click at [230, 150] on select "VM Resource Distribution Provisioning Contrast Over Provisioning" at bounding box center [189, 146] width 208 height 28
select select "Over Provisioning"
click at [86, 132] on select "VM Resource Distribution Provisioning Contrast Over Provisioning" at bounding box center [189, 146] width 208 height 28
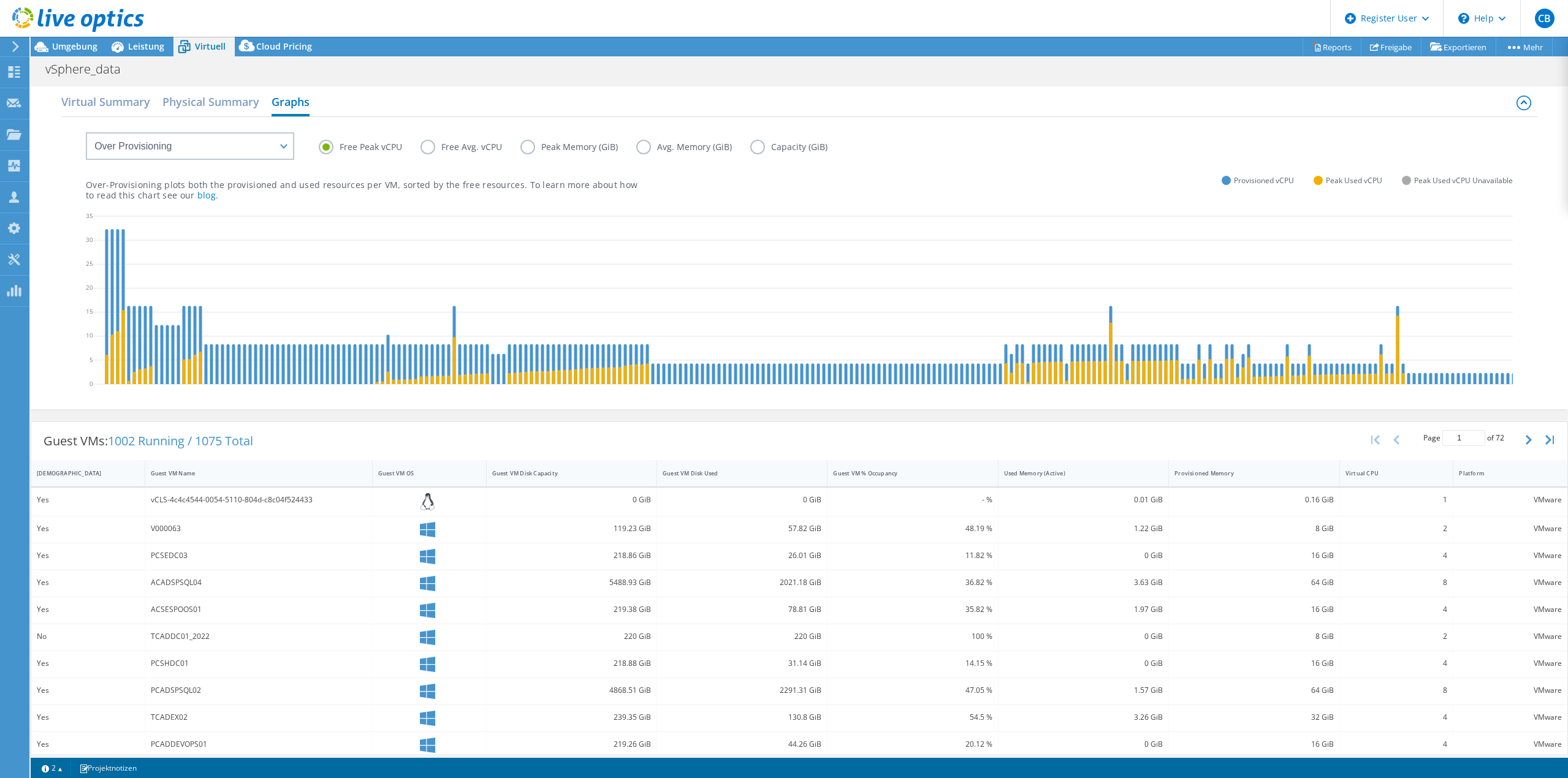
click at [474, 147] on label "Free Avg. vCPU" at bounding box center [470, 146] width 100 height 15
click at [0, 0] on input "Free Avg. vCPU" at bounding box center [0, 0] width 0 height 0
